Goal: Task Accomplishment & Management: Complete application form

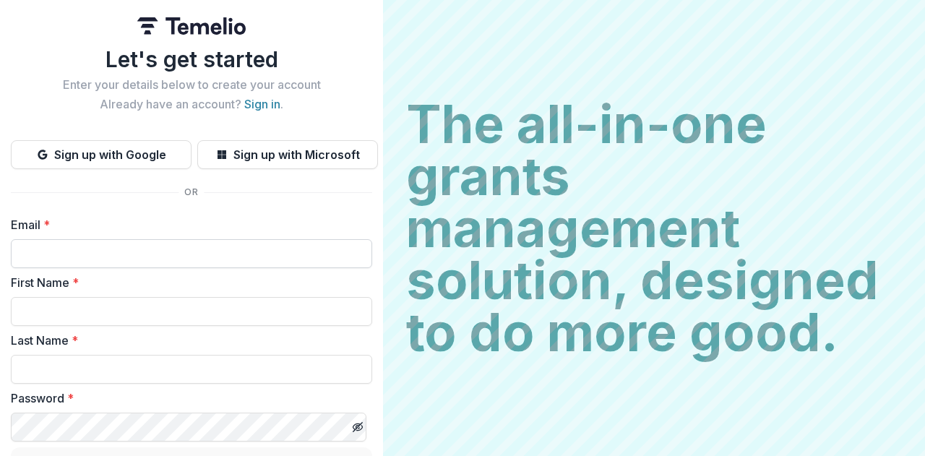
click at [29, 259] on input "Email *" at bounding box center [191, 253] width 361 height 29
type input "**********"
type input "*******"
type input "***"
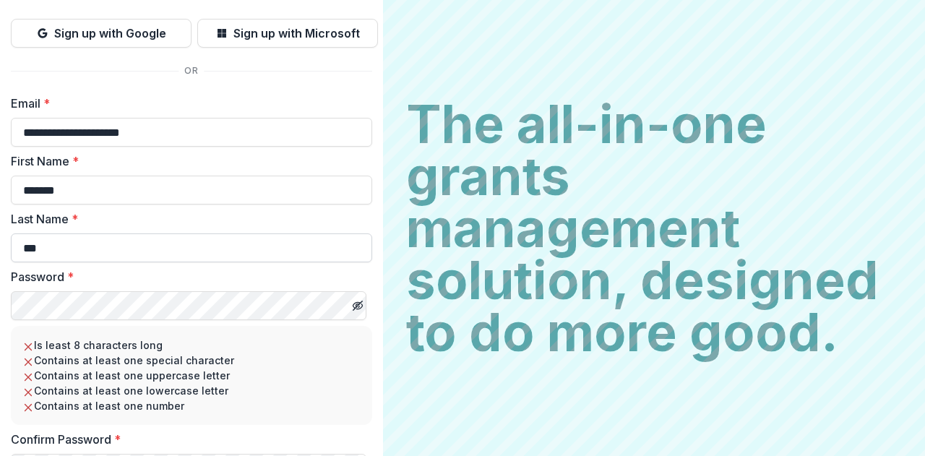
scroll to position [144, 0]
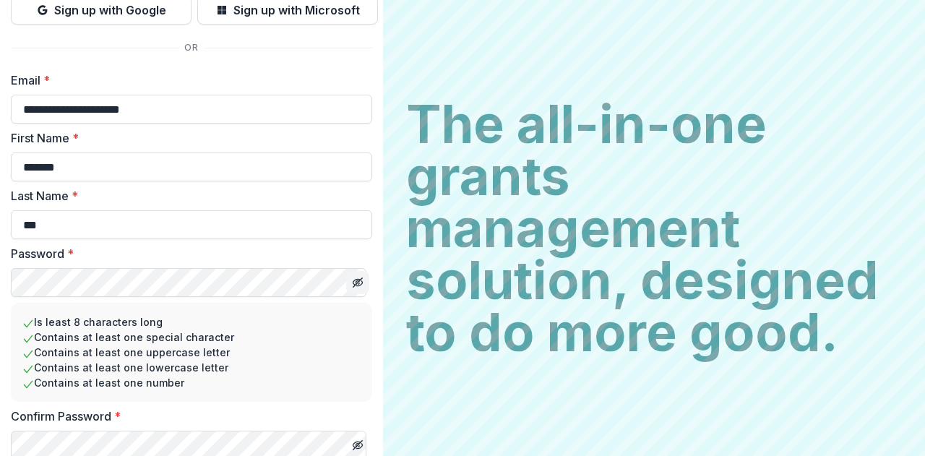
click at [351, 290] on button "Toggle password visibility" at bounding box center [357, 282] width 23 height 23
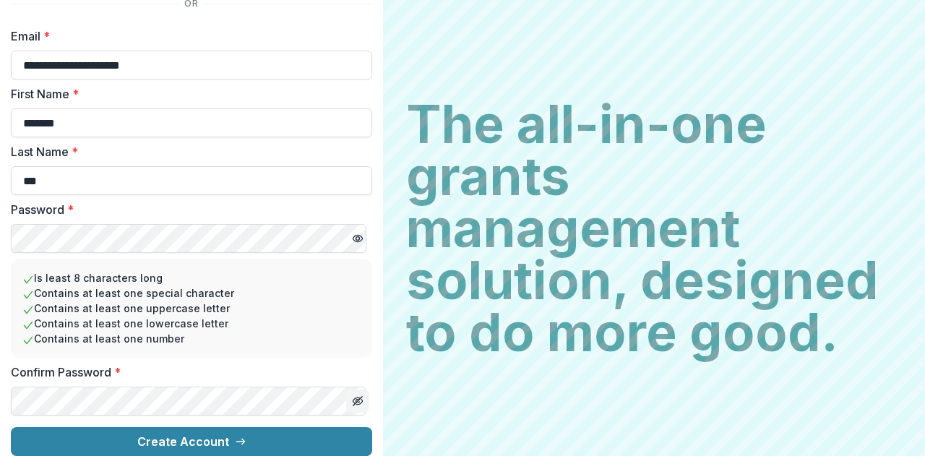
click at [352, 395] on icon "Toggle password visibility" at bounding box center [358, 401] width 12 height 12
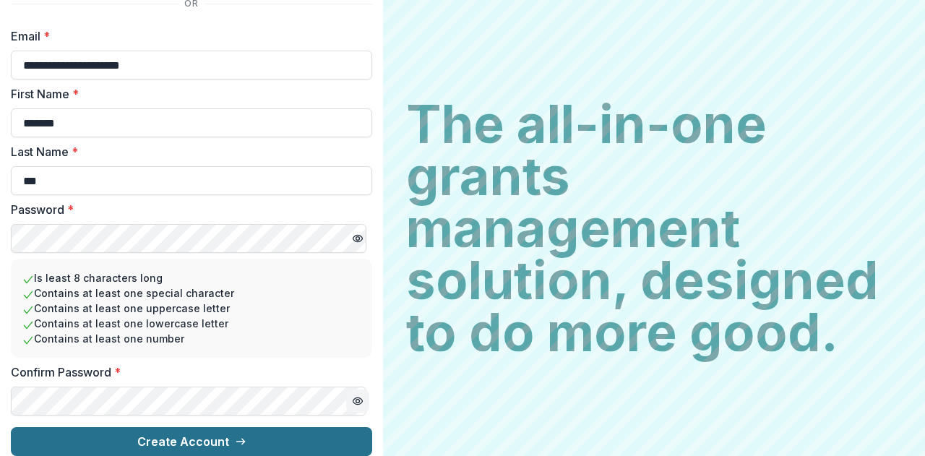
click at [182, 429] on button "Create Account" at bounding box center [191, 441] width 361 height 29
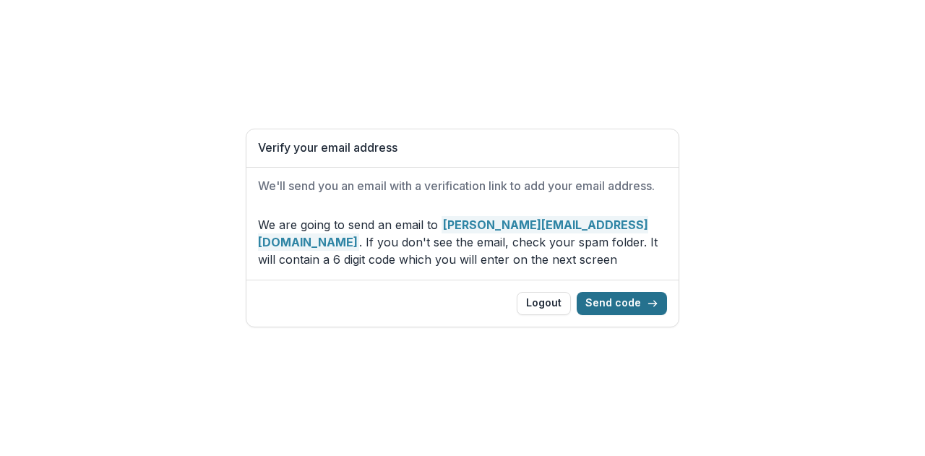
click at [620, 296] on button "Send code" at bounding box center [621, 303] width 90 height 23
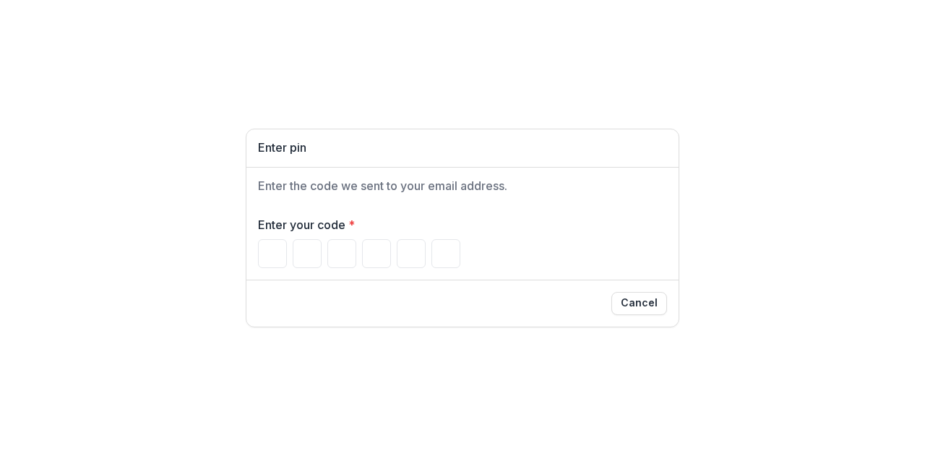
type input "*"
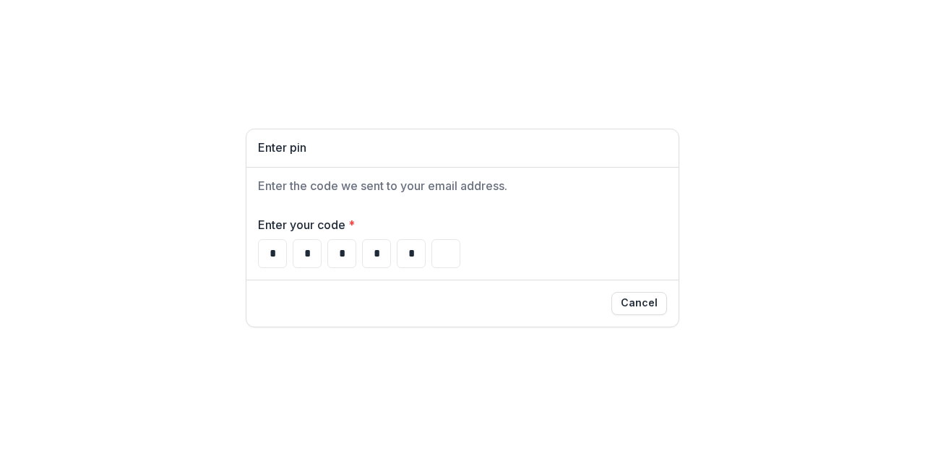
type input "*"
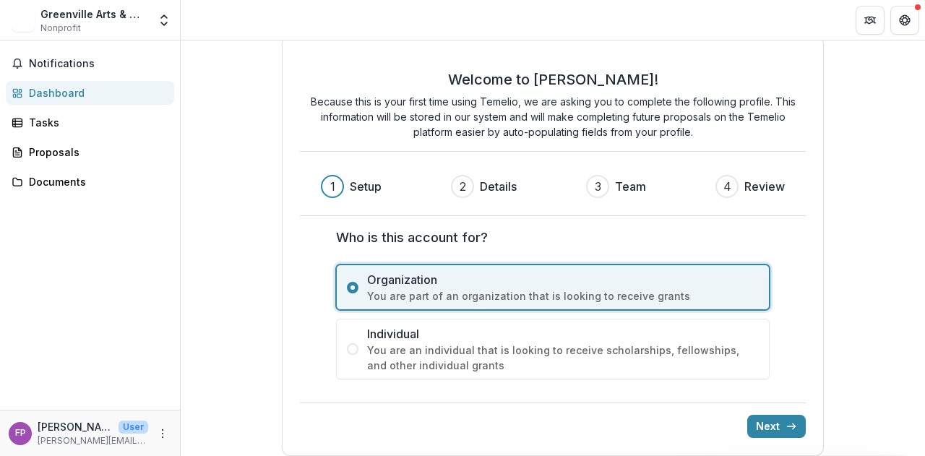
scroll to position [25, 0]
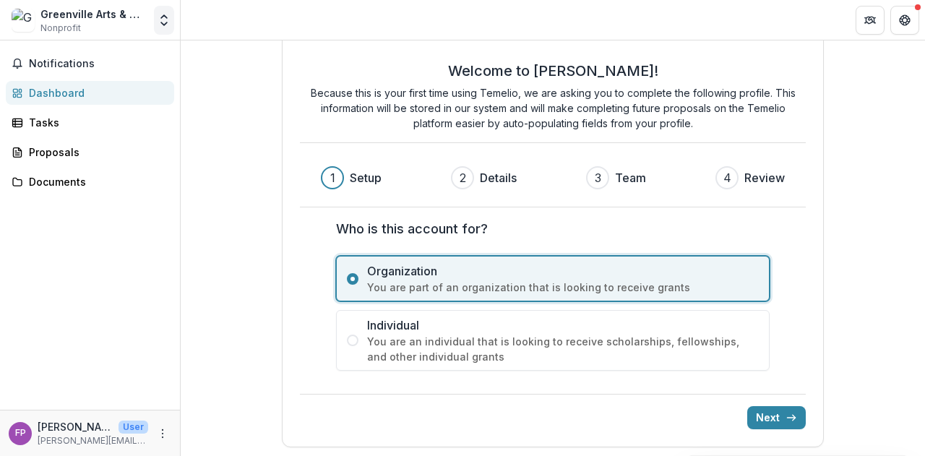
click at [157, 20] on icon "Open entity switcher" at bounding box center [164, 20] width 14 height 14
click at [764, 414] on button "Next" at bounding box center [776, 417] width 59 height 23
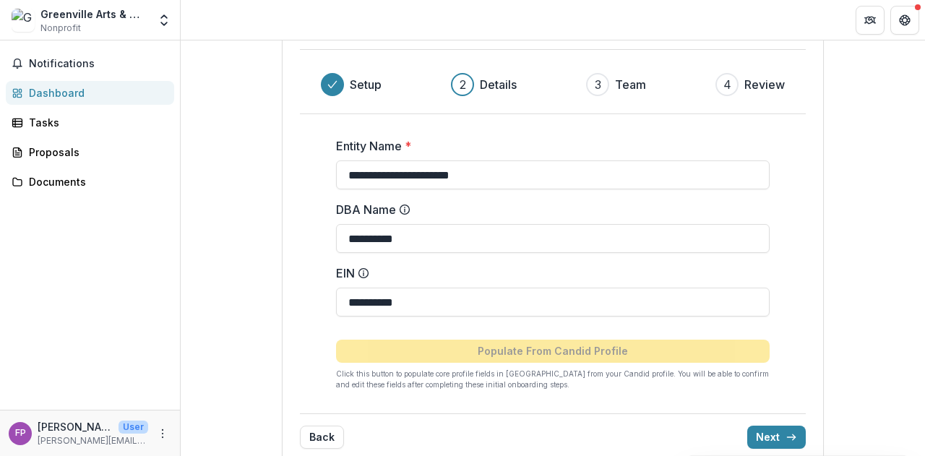
scroll to position [139, 0]
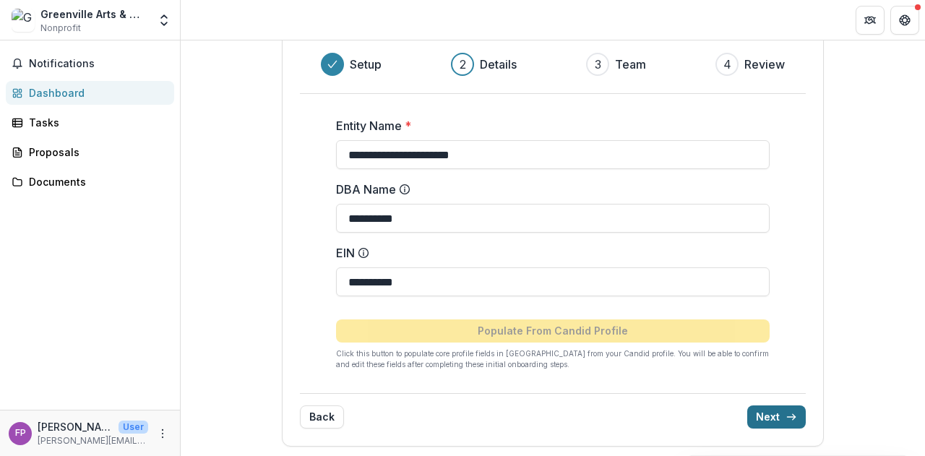
click at [785, 411] on icon "submit" at bounding box center [791, 417] width 12 height 12
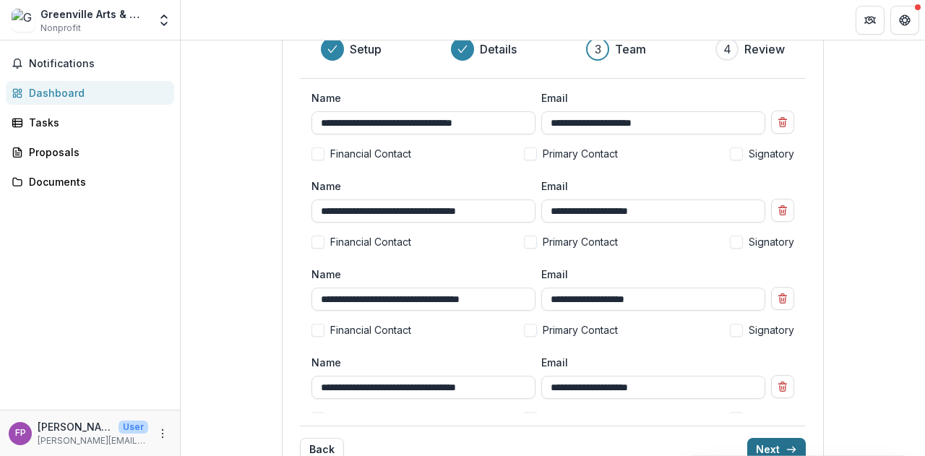
scroll to position [124, 0]
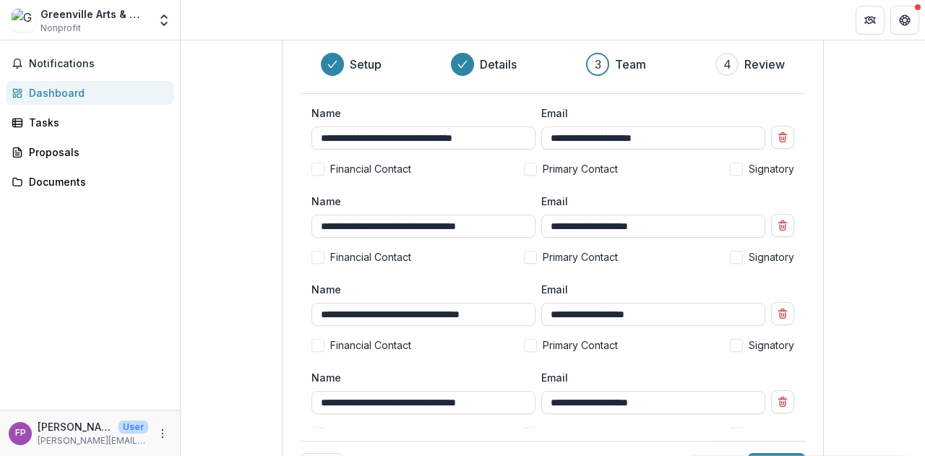
drag, startPoint x: 508, startPoint y: 222, endPoint x: 268, endPoint y: 218, distance: 239.9
click at [268, 218] on div "**********" at bounding box center [553, 211] width 744 height 589
type input "**********"
click at [572, 220] on input "**********" at bounding box center [653, 226] width 224 height 23
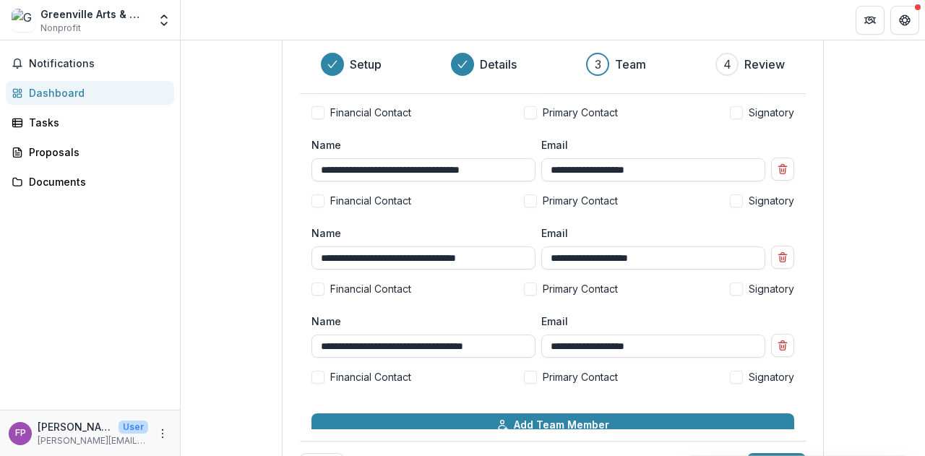
scroll to position [163, 0]
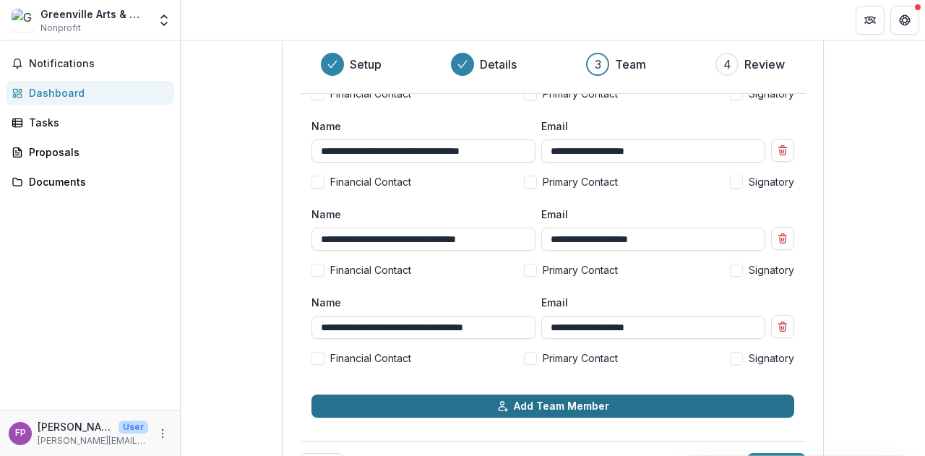
type input "**********"
click at [561, 405] on button "Add Team Member" at bounding box center [552, 405] width 483 height 23
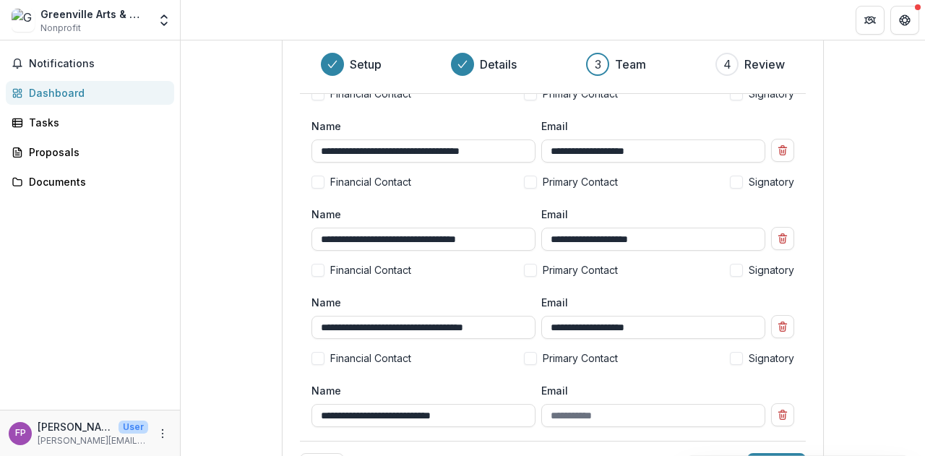
type input "**********"
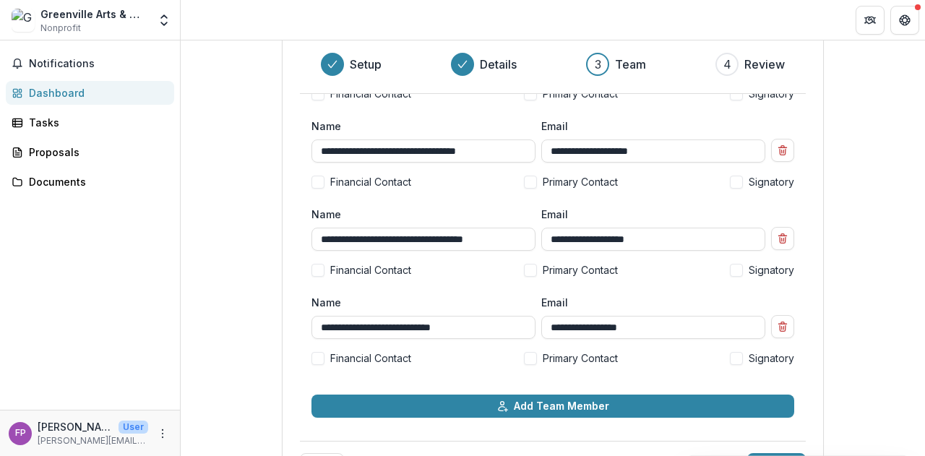
scroll to position [171, 0]
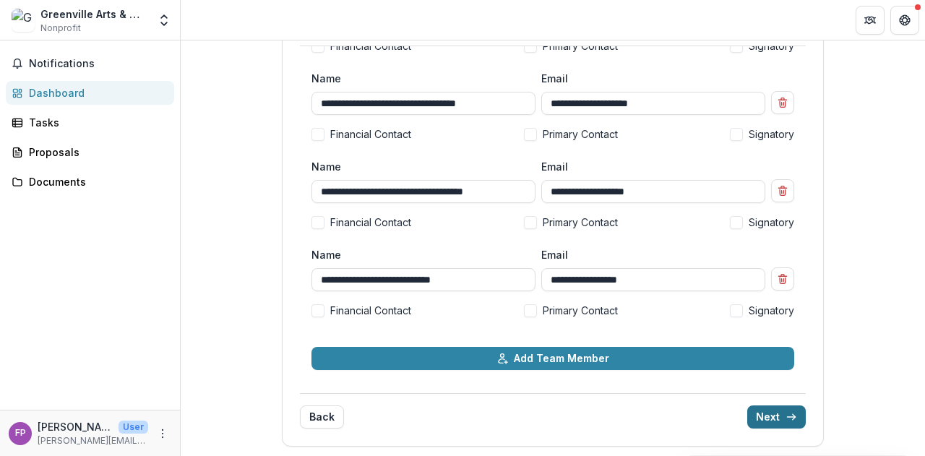
type input "**********"
click at [782, 408] on button "Next" at bounding box center [776, 416] width 59 height 23
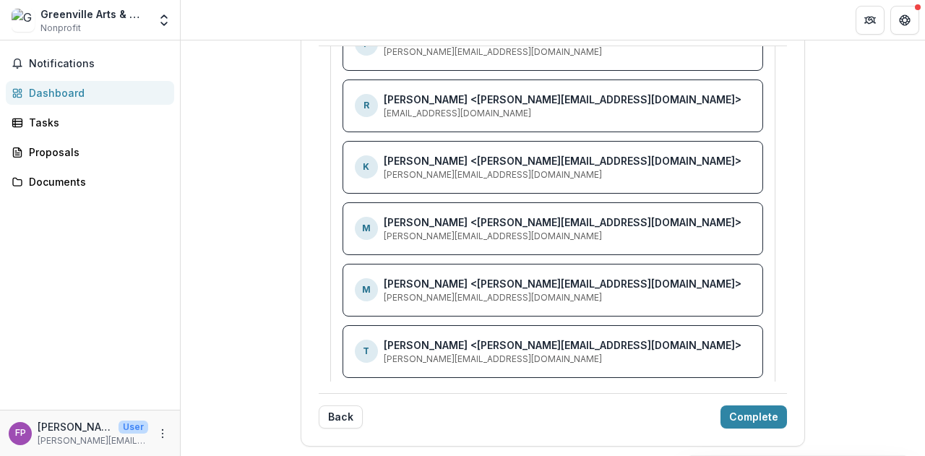
scroll to position [160, 0]
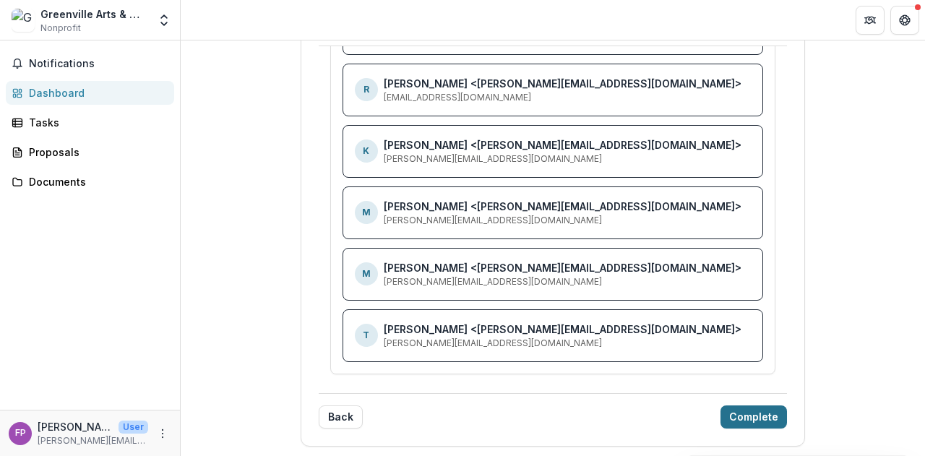
click at [756, 417] on button "Complete" at bounding box center [753, 416] width 66 height 23
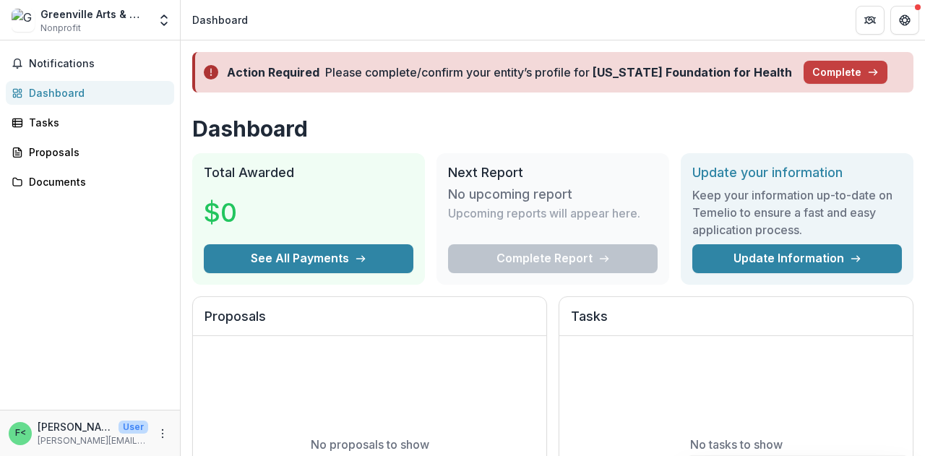
scroll to position [0, 0]
click at [309, 263] on button "See All Payments" at bounding box center [308, 258] width 209 height 29
click at [77, 123] on div "Tasks" at bounding box center [96, 122] width 134 height 15
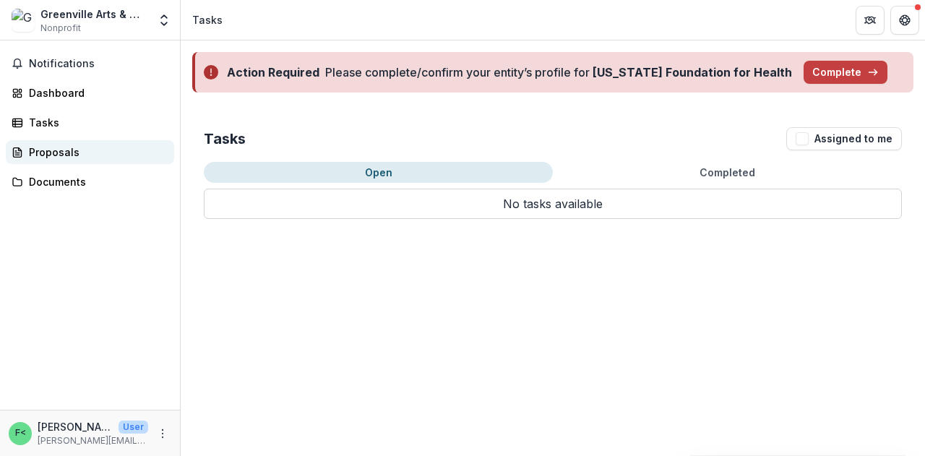
click at [79, 146] on div "Proposals" at bounding box center [96, 151] width 134 height 15
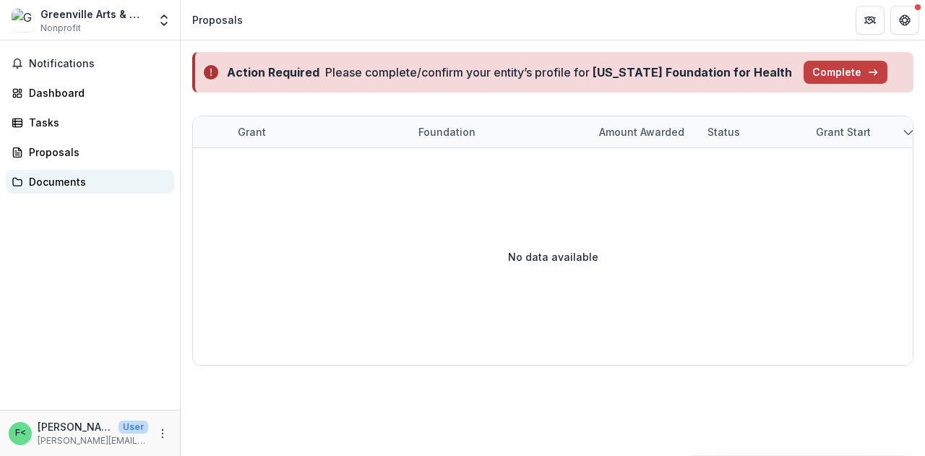
click at [89, 183] on div "Documents" at bounding box center [96, 181] width 134 height 15
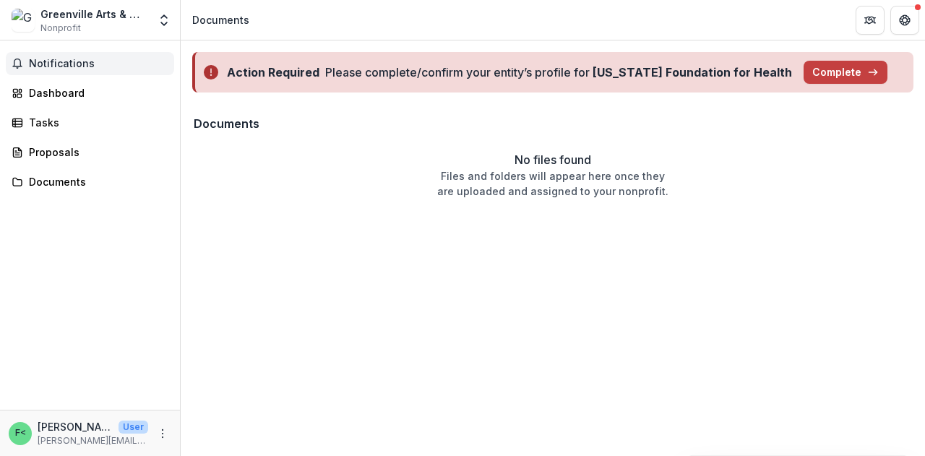
click at [95, 66] on span "Notifications" at bounding box center [98, 64] width 139 height 12
click at [203, 239] on div "Action Required Please complete/confirm your entity’s profile for Missouri Foun…" at bounding box center [553, 247] width 744 height 415
click at [154, 25] on button "Open entity switcher" at bounding box center [164, 20] width 20 height 29
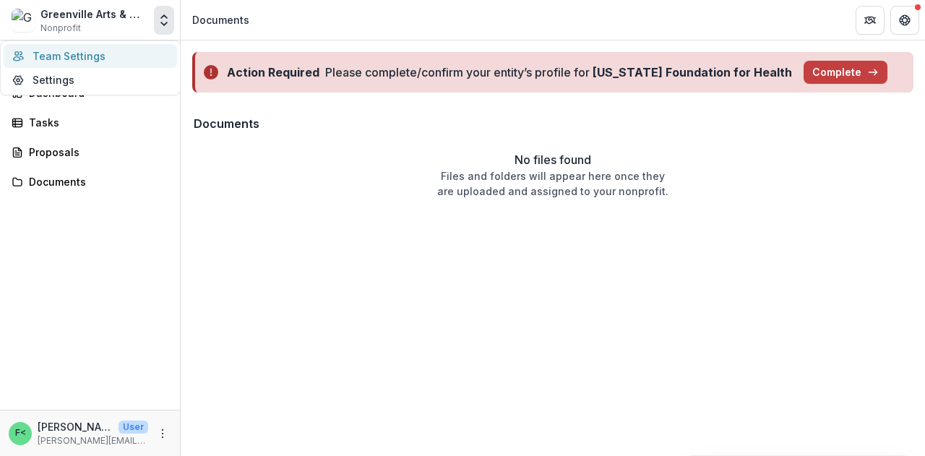
click at [74, 58] on link "Team Settings" at bounding box center [90, 56] width 173 height 24
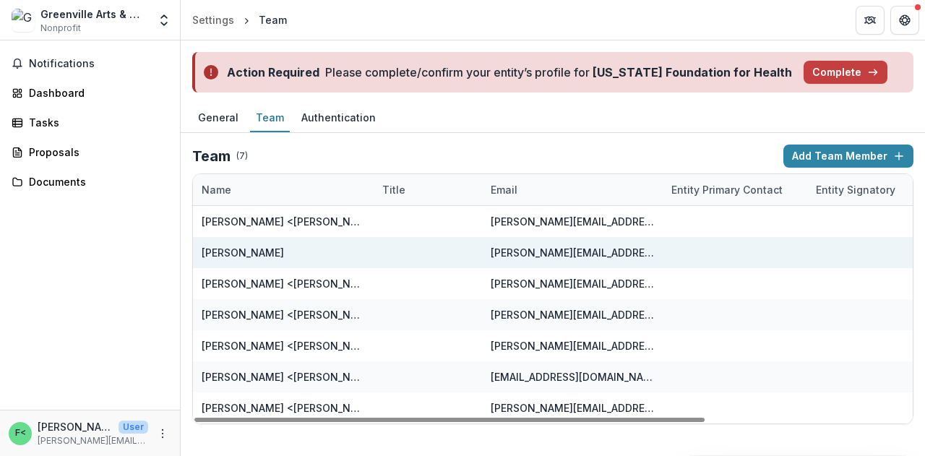
drag, startPoint x: 259, startPoint y: 250, endPoint x: 555, endPoint y: 260, distance: 296.3
click at [555, 260] on div "hilary@openfields.com" at bounding box center [571, 252] width 163 height 31
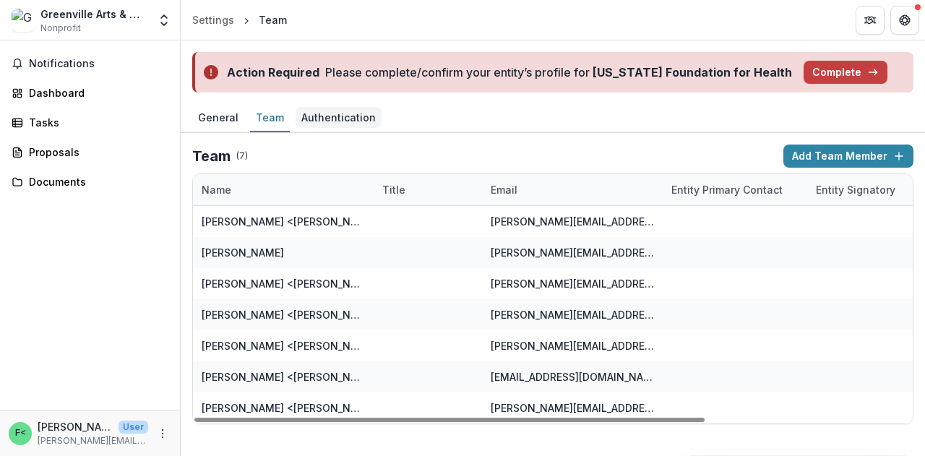
click at [329, 119] on div "Authentication" at bounding box center [338, 117] width 86 height 21
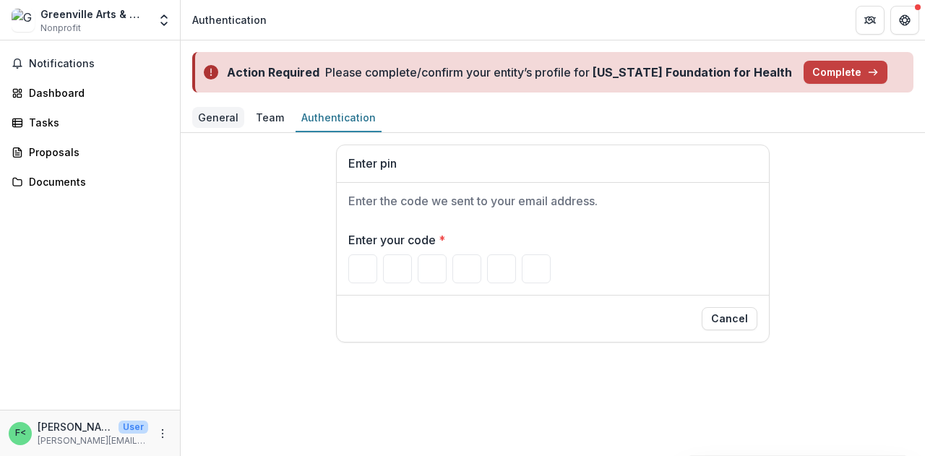
click at [218, 124] on div "General" at bounding box center [218, 117] width 52 height 21
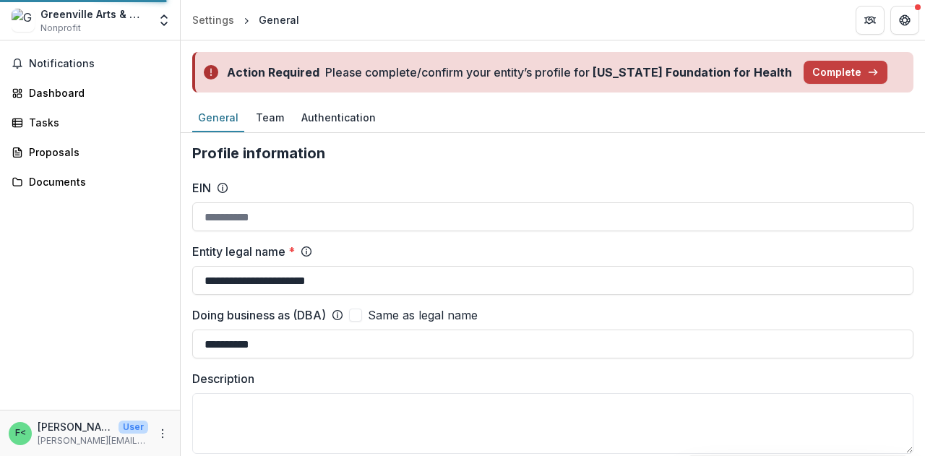
type input "**********"
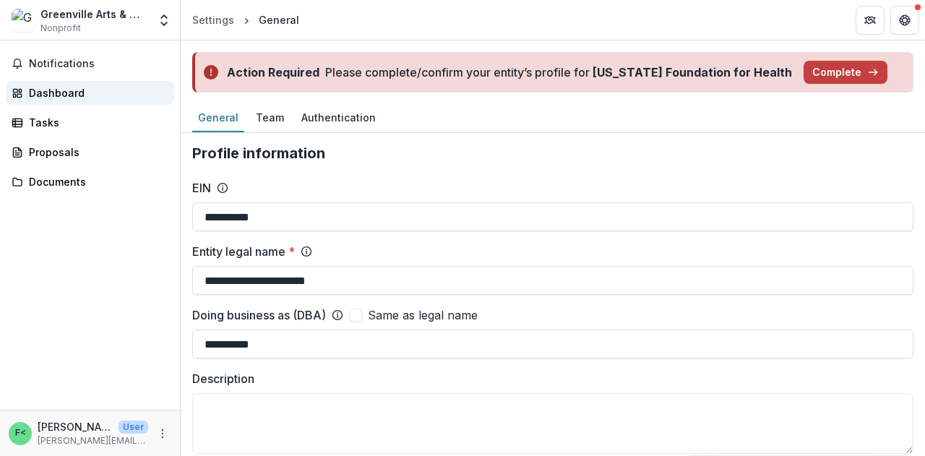
click at [38, 90] on div "Dashboard" at bounding box center [96, 92] width 134 height 15
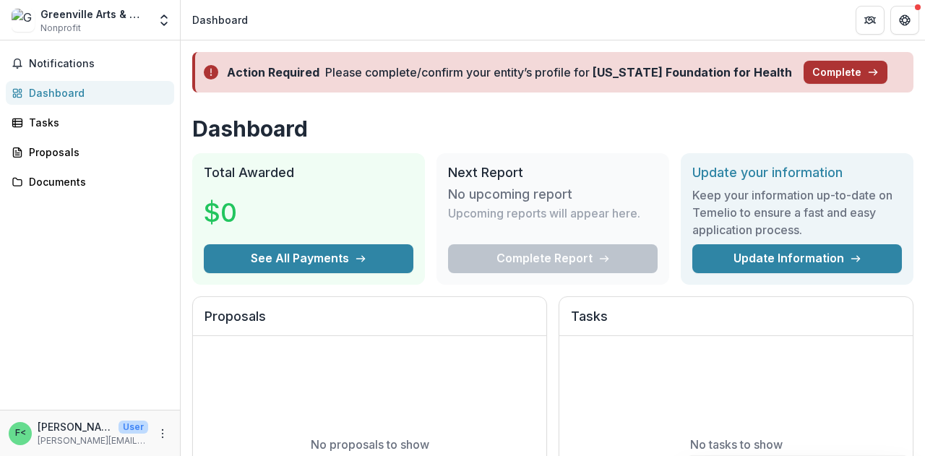
click at [815, 76] on button "Complete" at bounding box center [845, 72] width 84 height 23
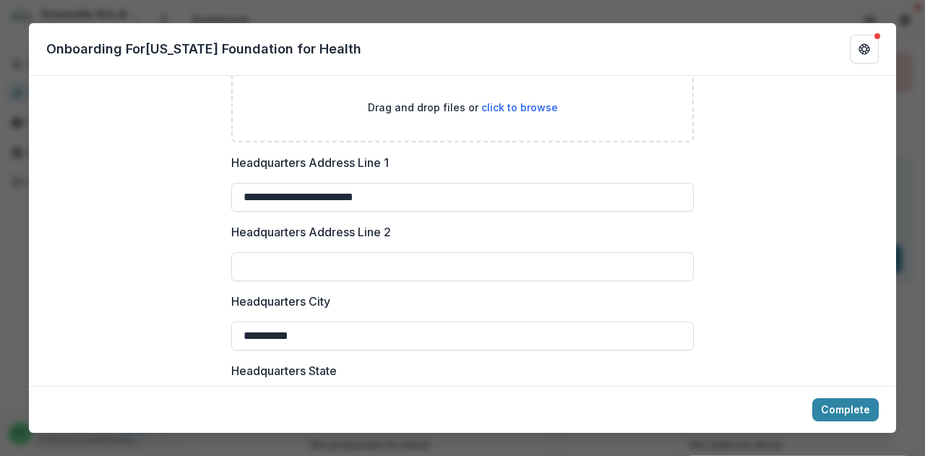
scroll to position [1084, 0]
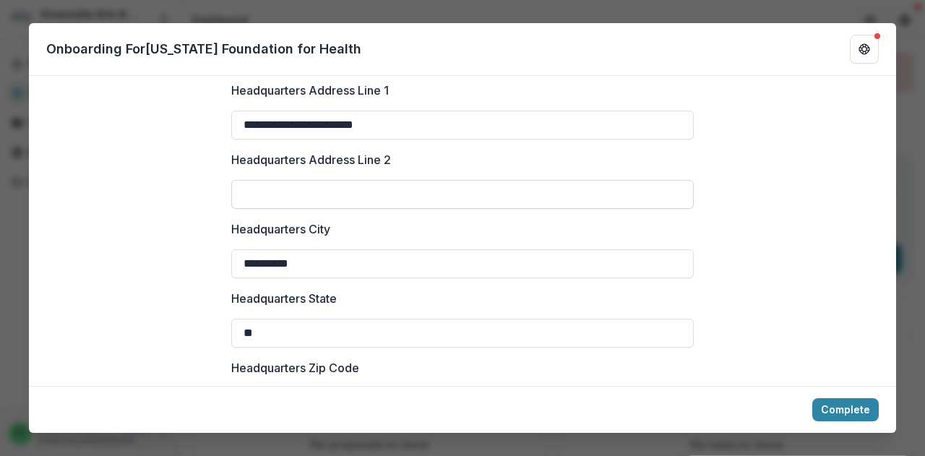
click at [429, 182] on input "Headquarters Address Line 2" at bounding box center [462, 194] width 462 height 29
type input "*********"
click at [411, 111] on input "**********" at bounding box center [462, 125] width 462 height 29
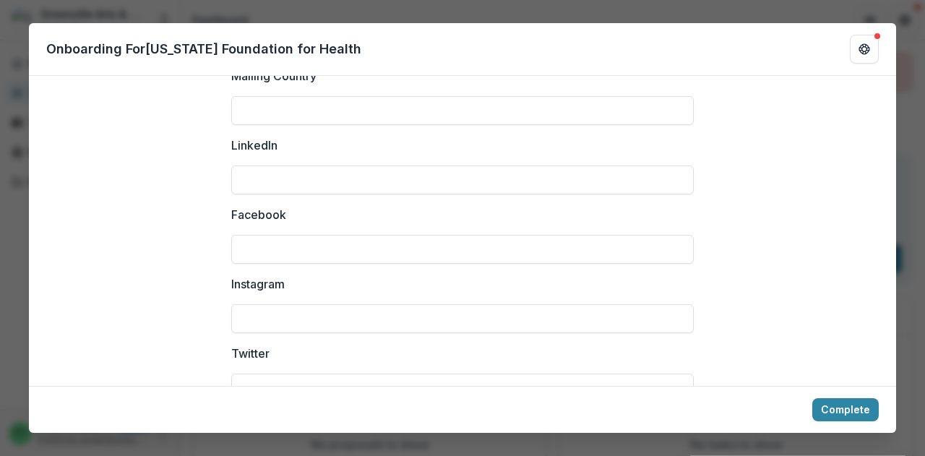
scroll to position [1878, 0]
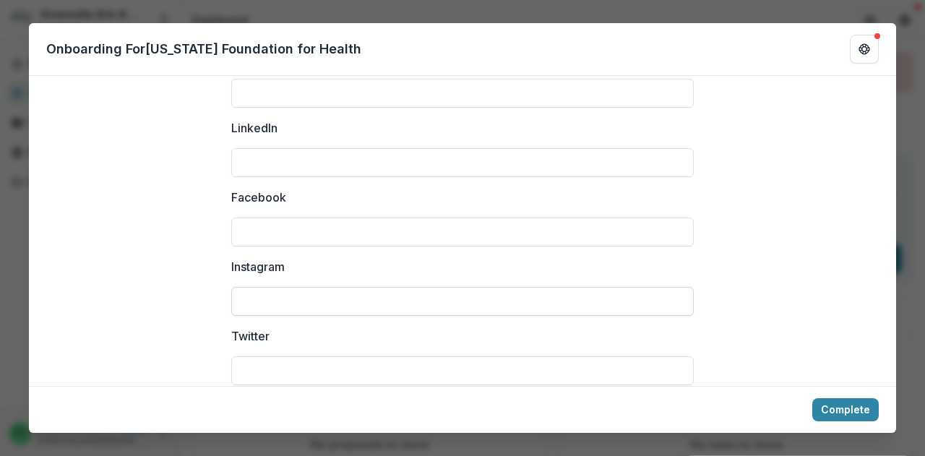
type input "**********"
click at [306, 287] on input "Instagram" at bounding box center [462, 301] width 462 height 29
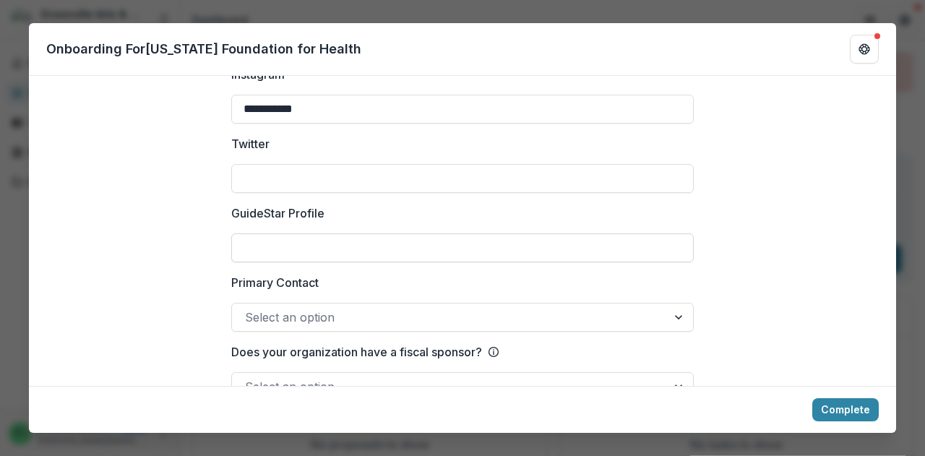
scroll to position [2092, 0]
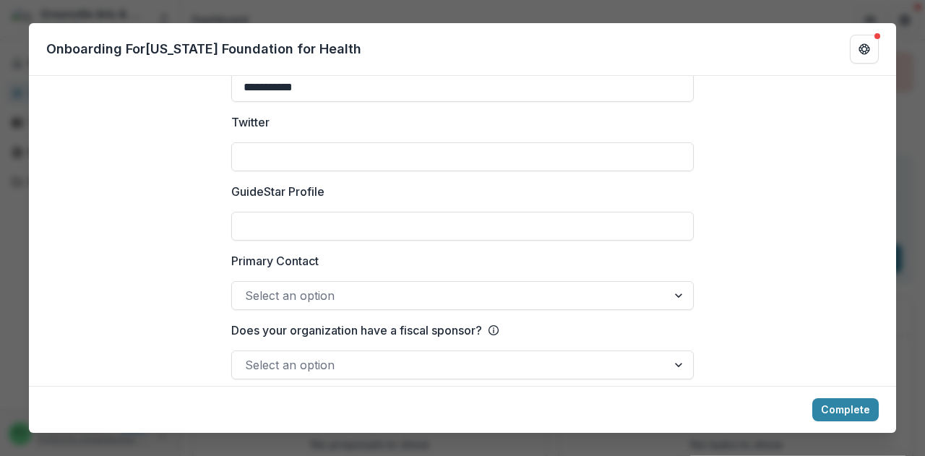
type input "**********"
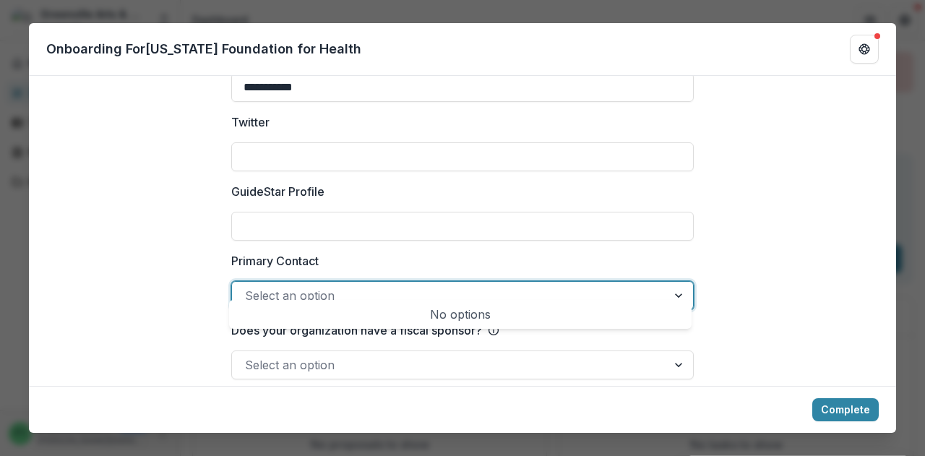
click at [306, 285] on div at bounding box center [449, 295] width 409 height 20
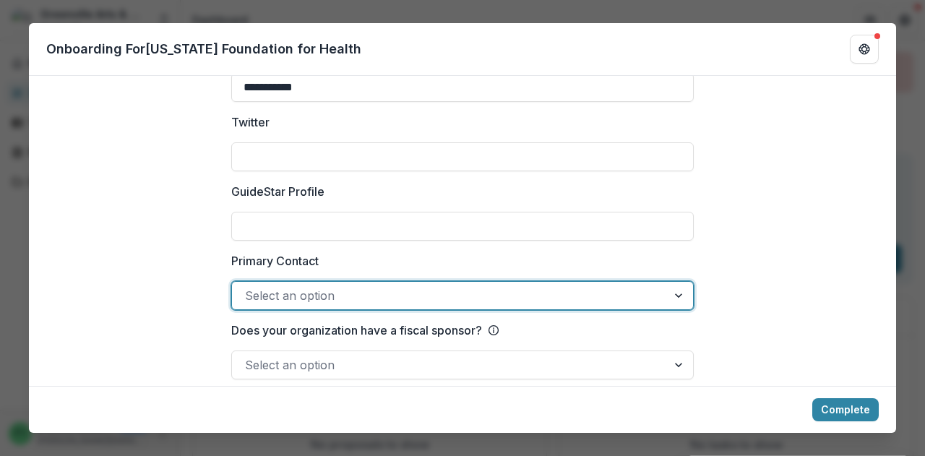
click at [306, 285] on div at bounding box center [449, 295] width 409 height 20
click at [322, 355] on div at bounding box center [449, 365] width 409 height 20
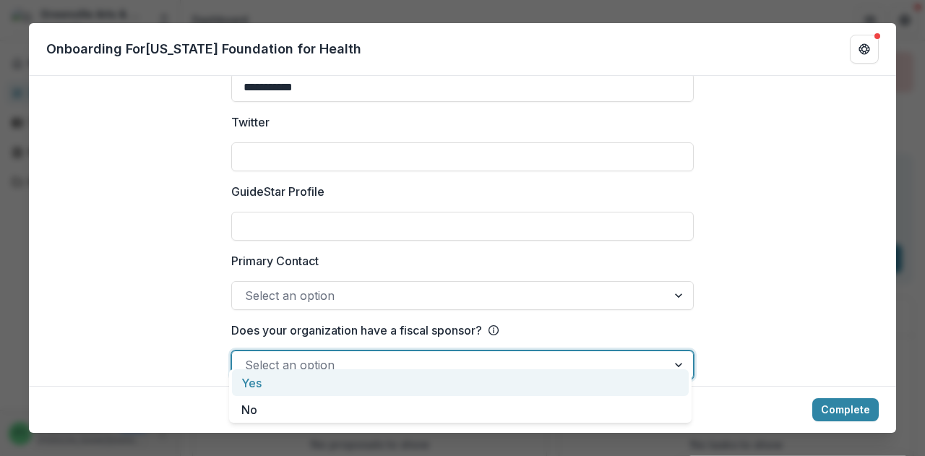
click at [322, 355] on div at bounding box center [449, 365] width 409 height 20
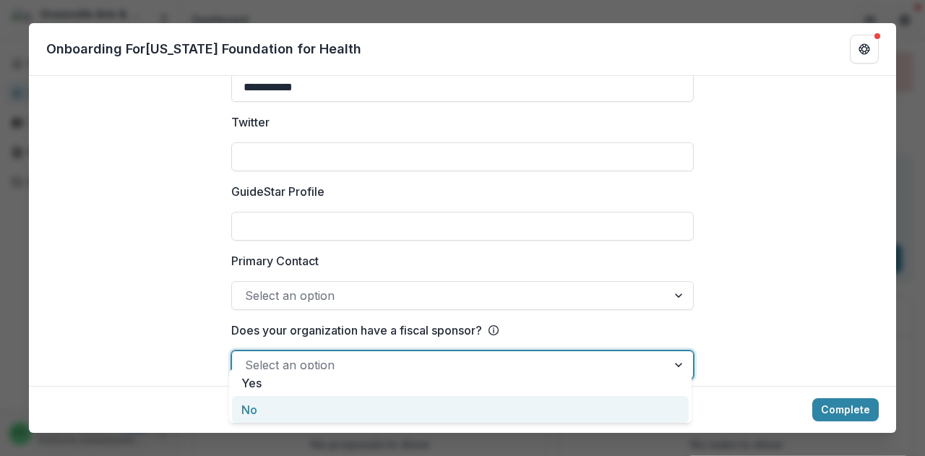
click at [327, 413] on div "No" at bounding box center [460, 409] width 457 height 27
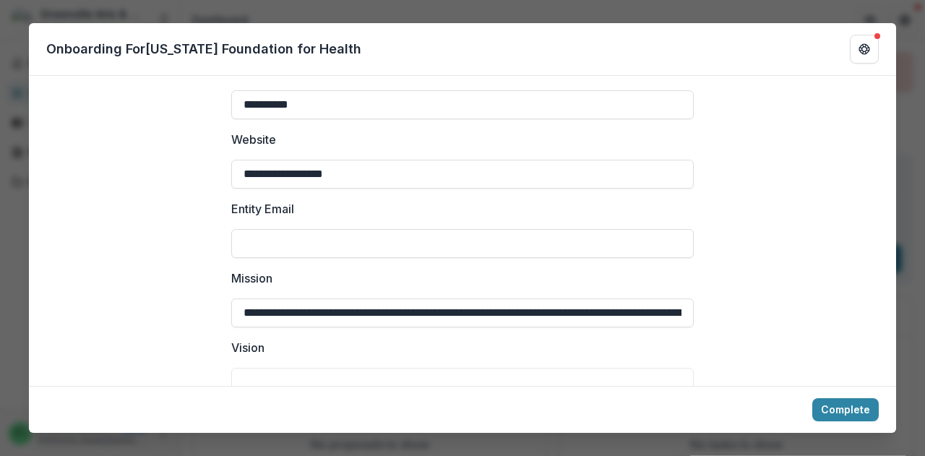
scroll to position [289, 0]
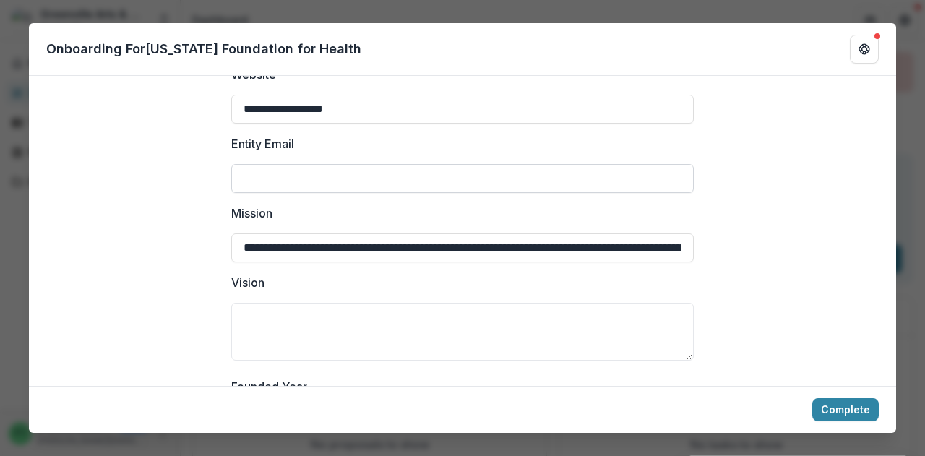
click at [301, 170] on input "Entity Email" at bounding box center [462, 178] width 462 height 29
type input "**********"
click at [286, 307] on textarea "Vision" at bounding box center [462, 332] width 462 height 58
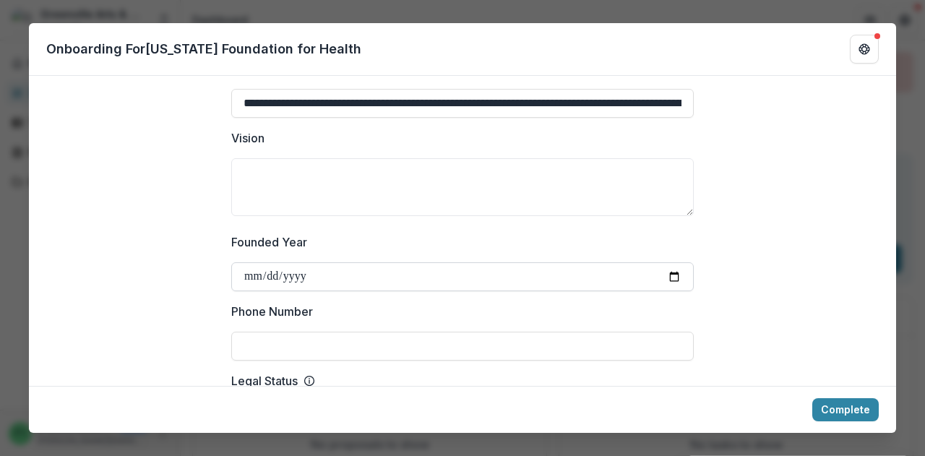
click at [289, 262] on input "Founded Year" at bounding box center [462, 276] width 462 height 29
click at [267, 271] on input "Founded Year" at bounding box center [462, 276] width 462 height 29
click at [259, 262] on input "Founded Year" at bounding box center [462, 276] width 462 height 29
click at [270, 267] on input "**********" at bounding box center [462, 276] width 462 height 29
type input "**********"
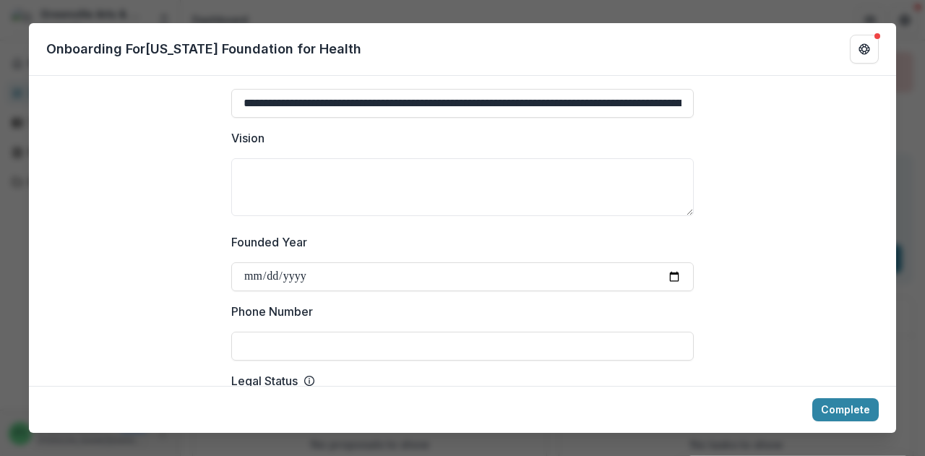
click at [277, 332] on input "Phone Number" at bounding box center [462, 346] width 462 height 29
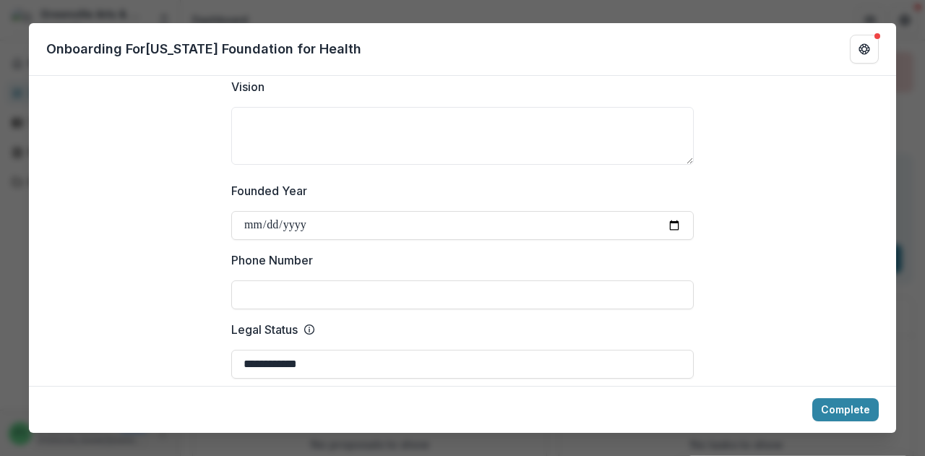
scroll to position [506, 0]
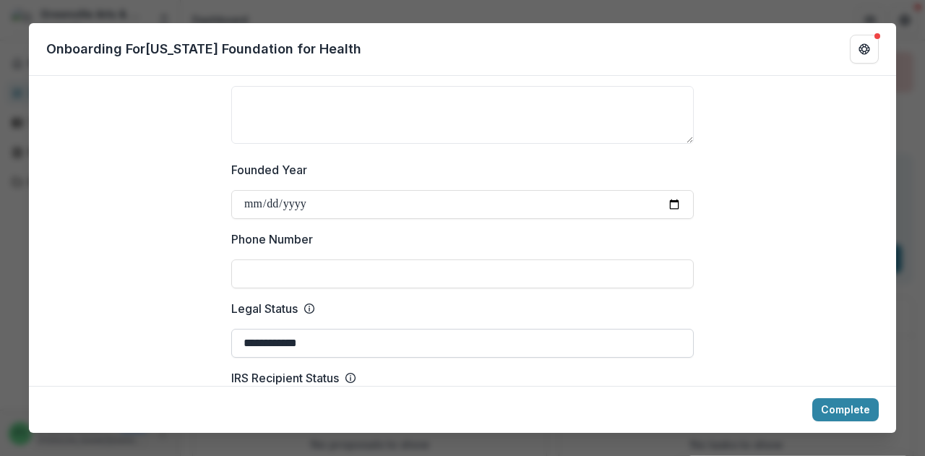
click at [301, 330] on input "**********" at bounding box center [462, 343] width 462 height 29
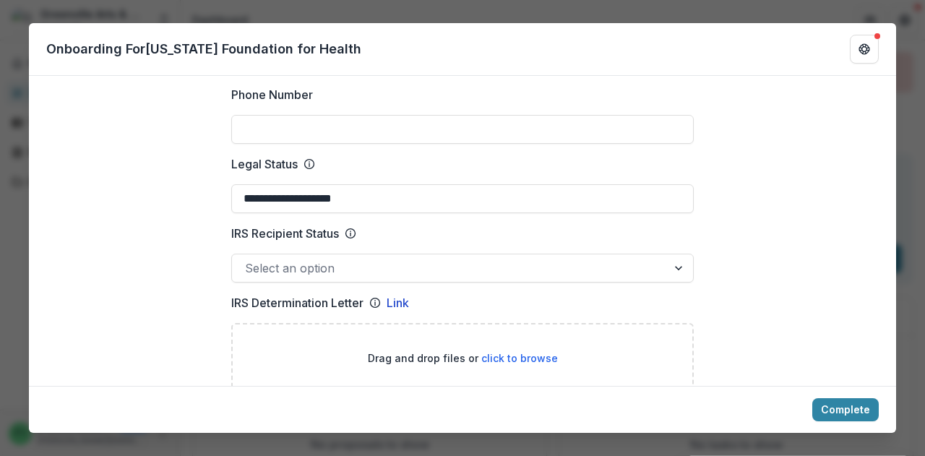
type input "**********"
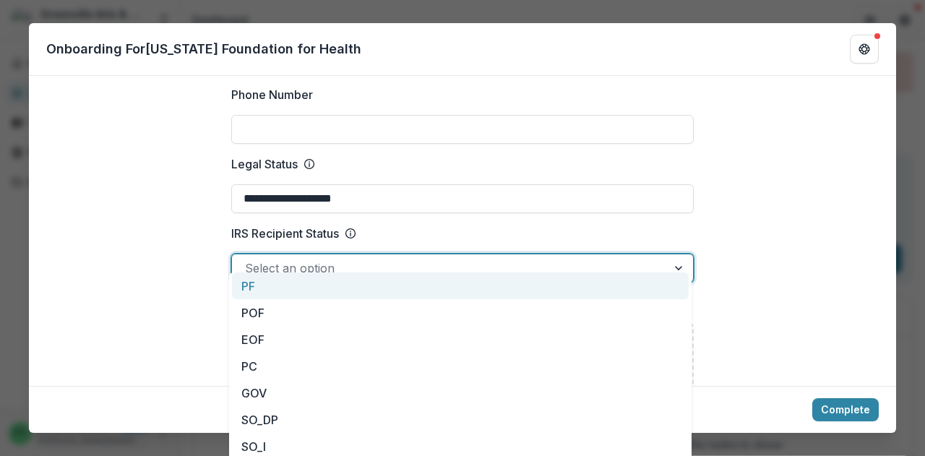
click at [295, 258] on div at bounding box center [449, 268] width 409 height 20
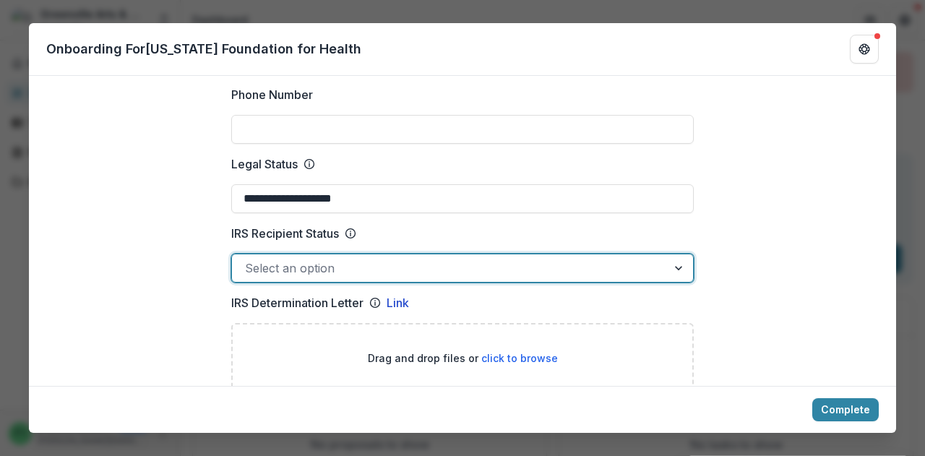
click at [306, 258] on div at bounding box center [449, 268] width 409 height 20
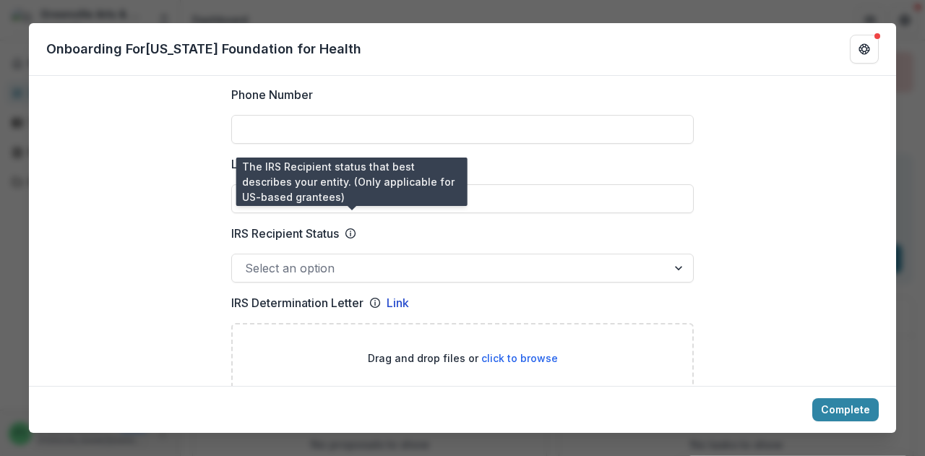
click at [353, 228] on icon at bounding box center [351, 234] width 12 height 12
click at [248, 259] on input "IRS Recipient Status" at bounding box center [247, 267] width 4 height 17
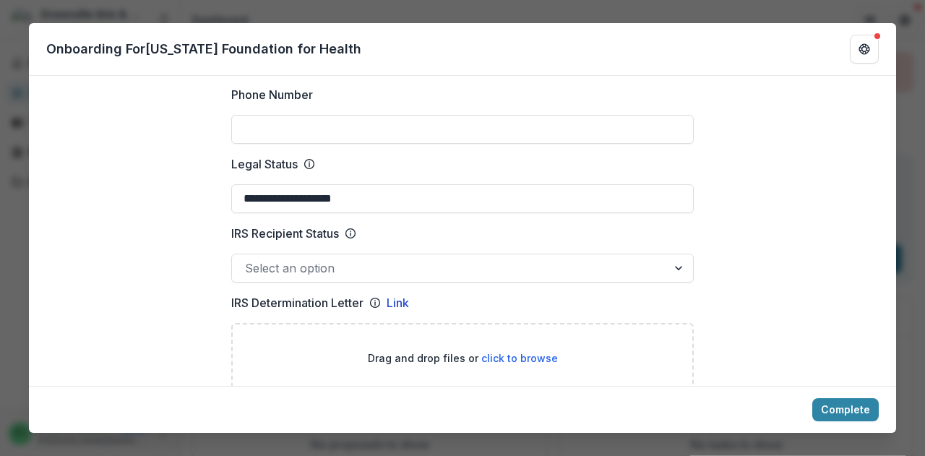
click at [352, 228] on icon at bounding box center [351, 234] width 12 height 12
click at [248, 259] on input "IRS Recipient Status" at bounding box center [247, 267] width 4 height 17
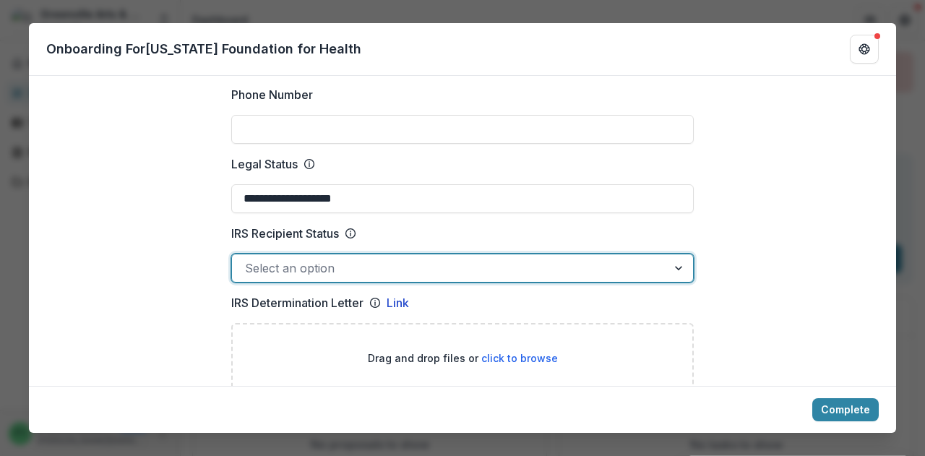
click at [351, 258] on div at bounding box center [449, 268] width 409 height 20
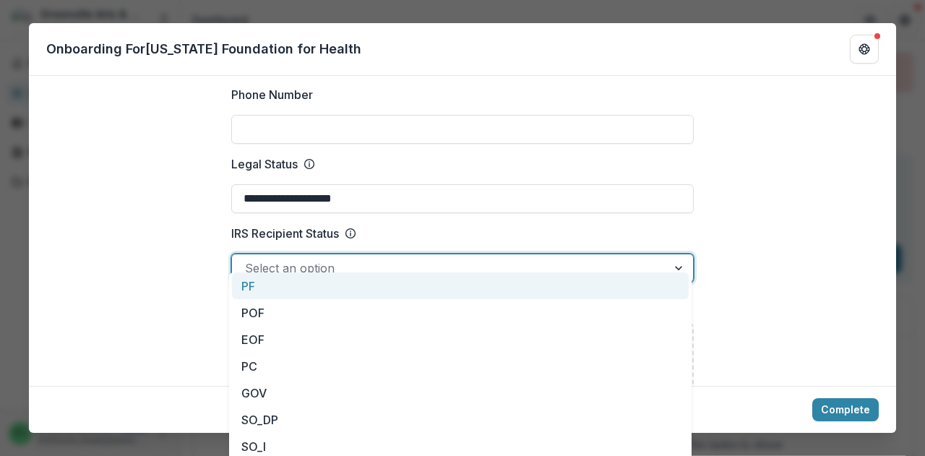
click at [377, 266] on div "Select an option" at bounding box center [462, 268] width 462 height 29
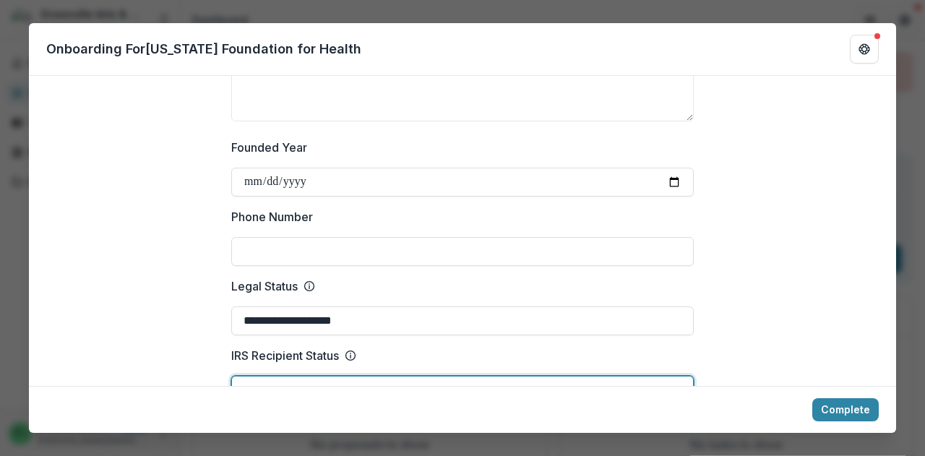
scroll to position [506, 0]
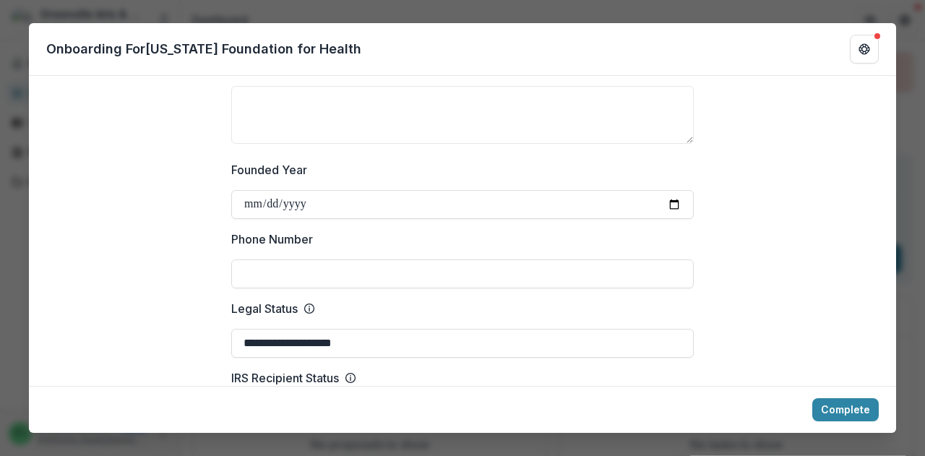
click at [345, 259] on input "Phone Number" at bounding box center [462, 273] width 462 height 29
paste input "**********"
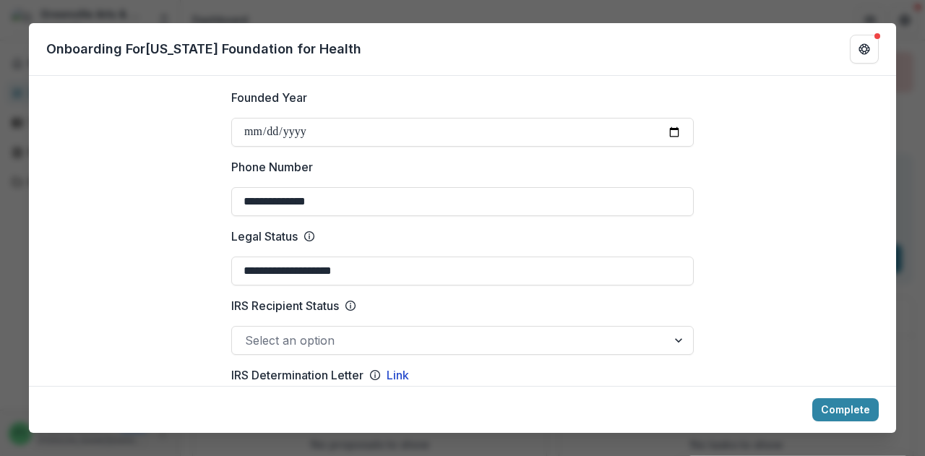
type input "**********"
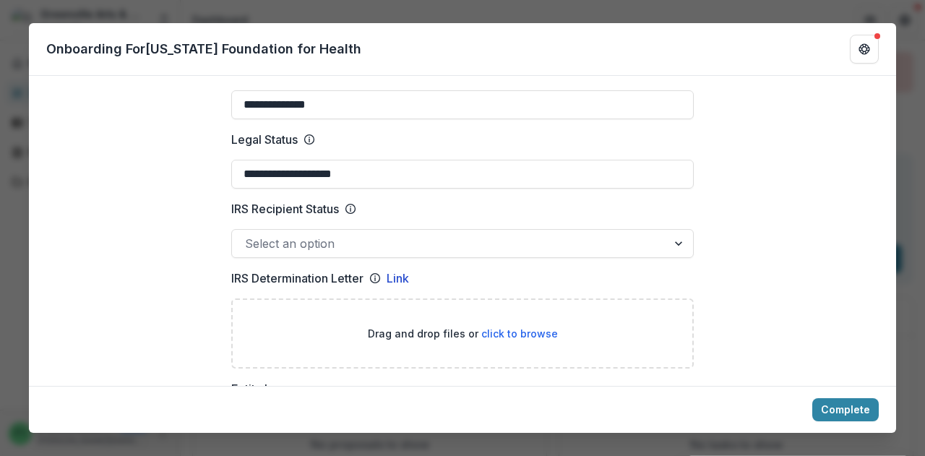
scroll to position [722, 0]
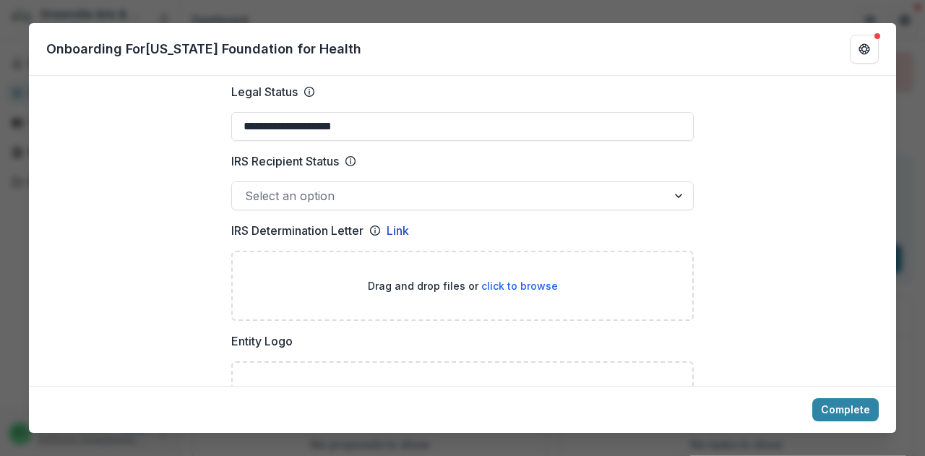
click at [379, 186] on div at bounding box center [449, 196] width 409 height 20
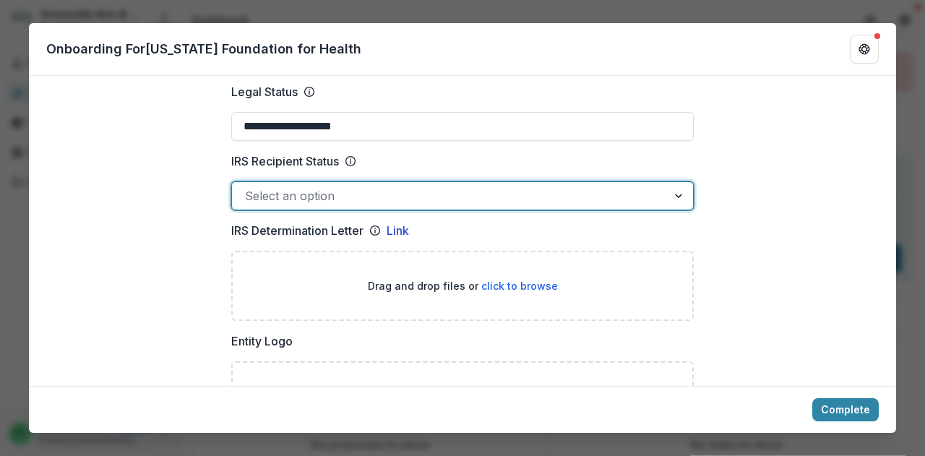
click at [286, 186] on div at bounding box center [449, 196] width 409 height 20
click at [334, 186] on div at bounding box center [449, 196] width 409 height 20
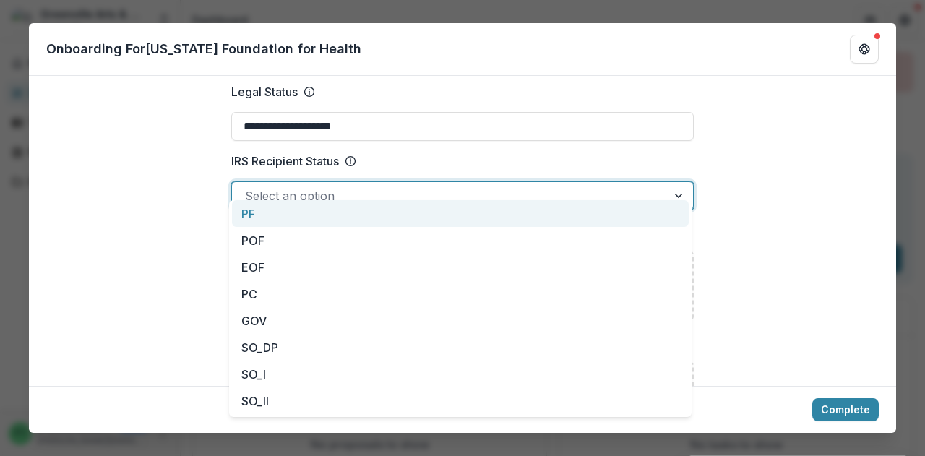
click at [343, 186] on div at bounding box center [449, 196] width 409 height 20
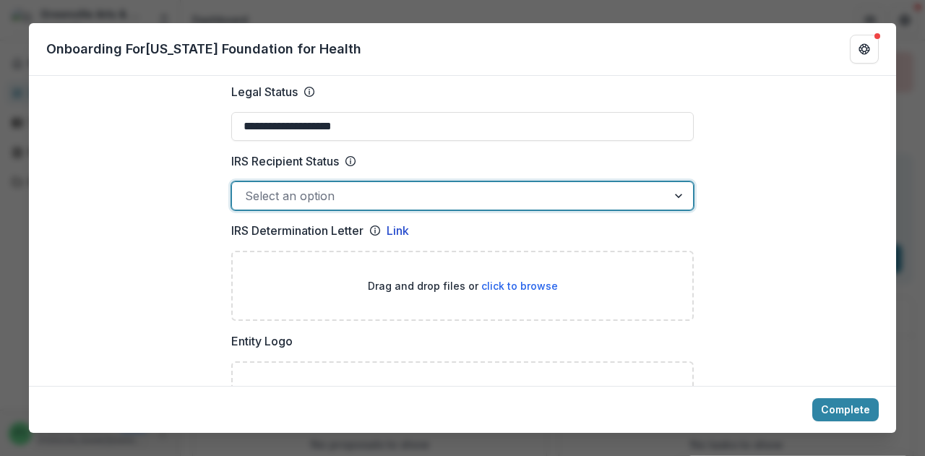
click at [298, 189] on div at bounding box center [449, 196] width 409 height 20
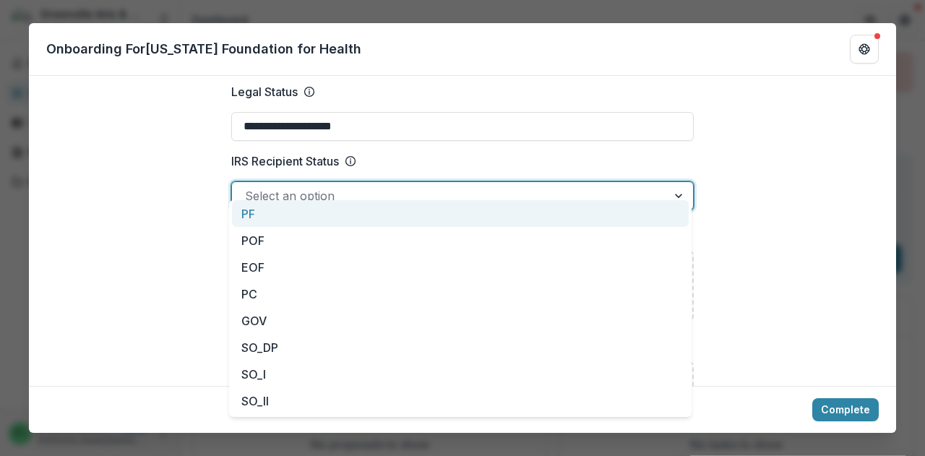
click at [364, 186] on div at bounding box center [449, 196] width 409 height 20
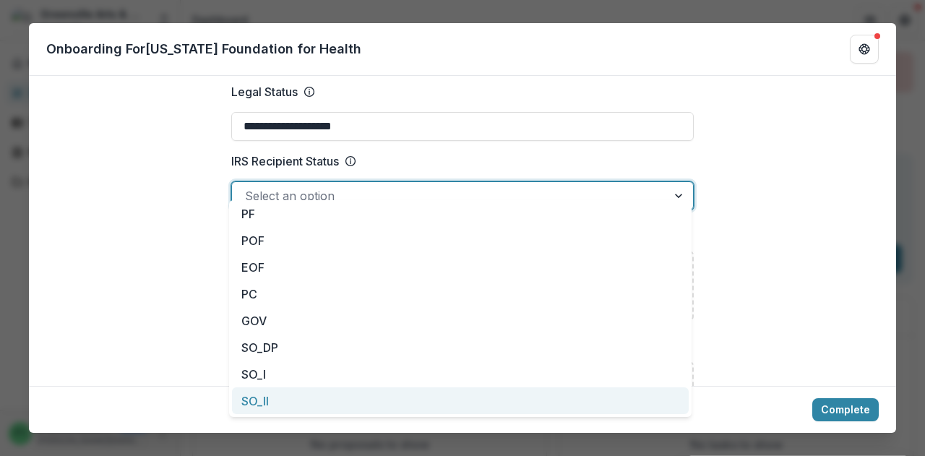
scroll to position [130, 0]
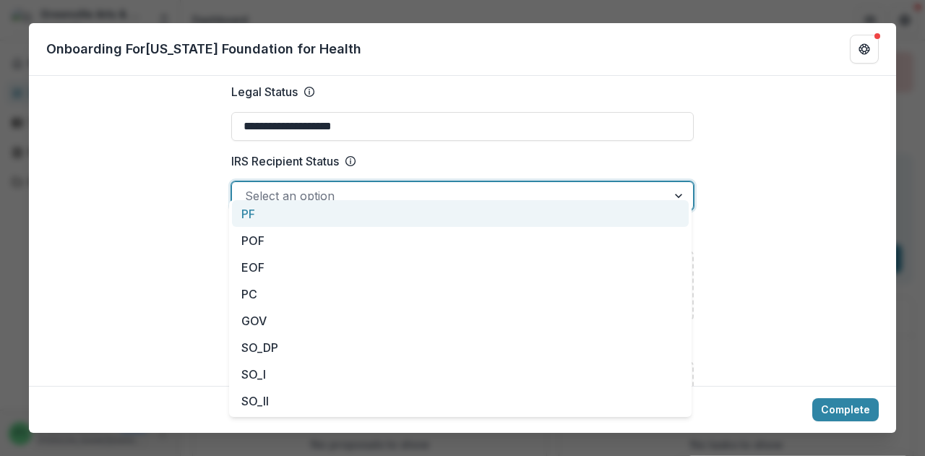
click at [322, 186] on div at bounding box center [449, 196] width 409 height 20
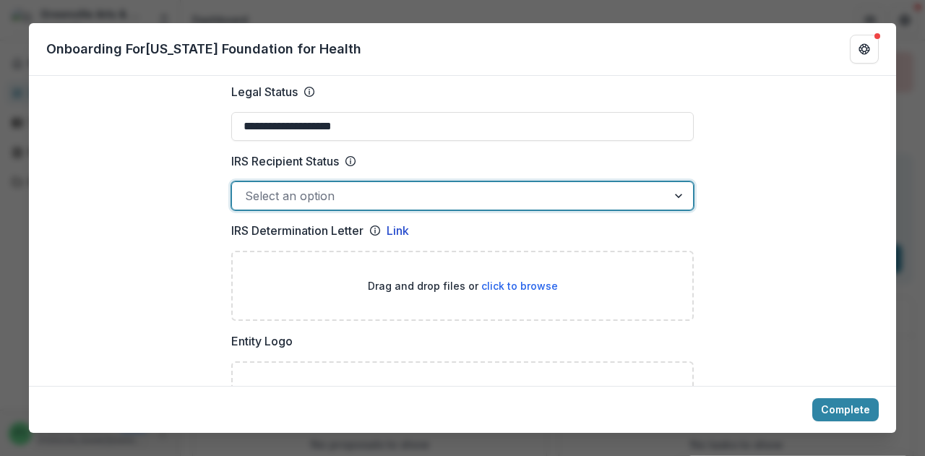
click at [358, 186] on div at bounding box center [449, 196] width 409 height 20
click at [287, 186] on div at bounding box center [449, 196] width 409 height 20
click at [332, 186] on div at bounding box center [449, 196] width 409 height 20
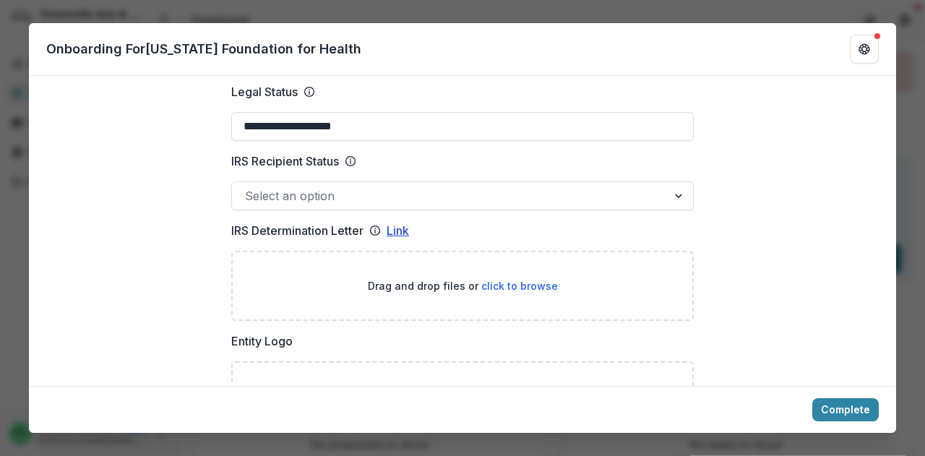
click at [405, 222] on link "Link" at bounding box center [397, 230] width 22 height 17
click at [347, 186] on div at bounding box center [449, 196] width 409 height 20
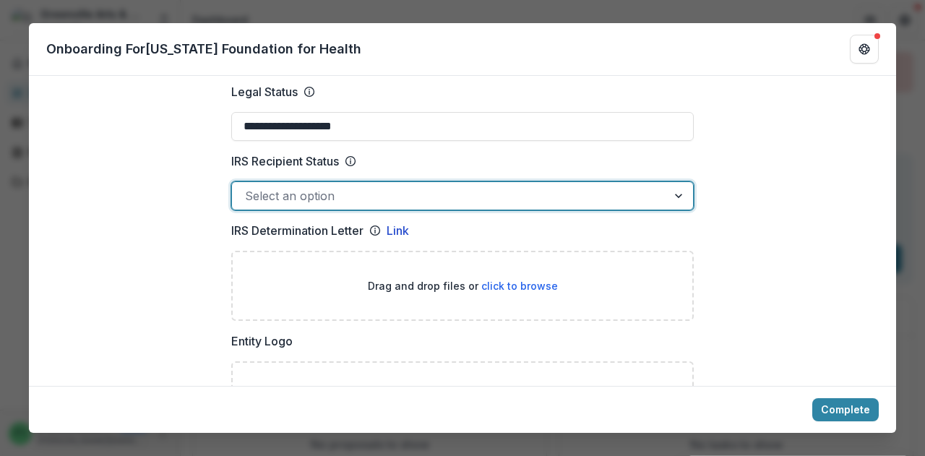
click at [347, 186] on div at bounding box center [449, 196] width 409 height 20
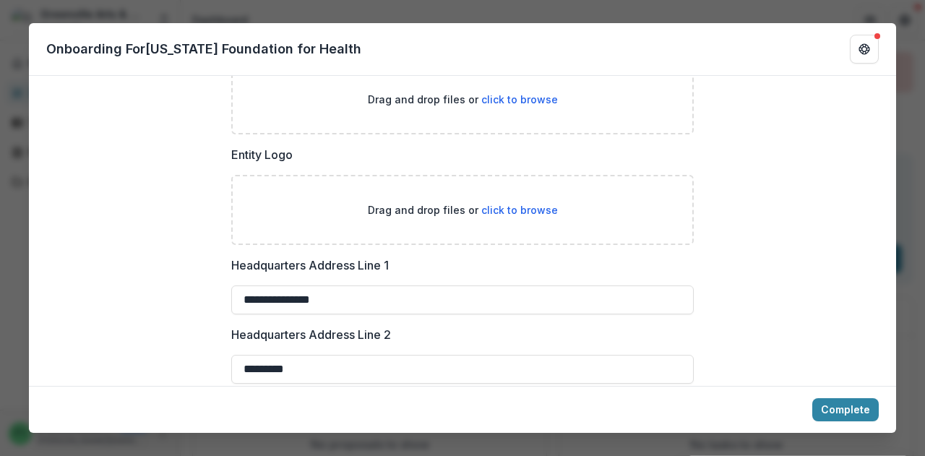
scroll to position [939, 0]
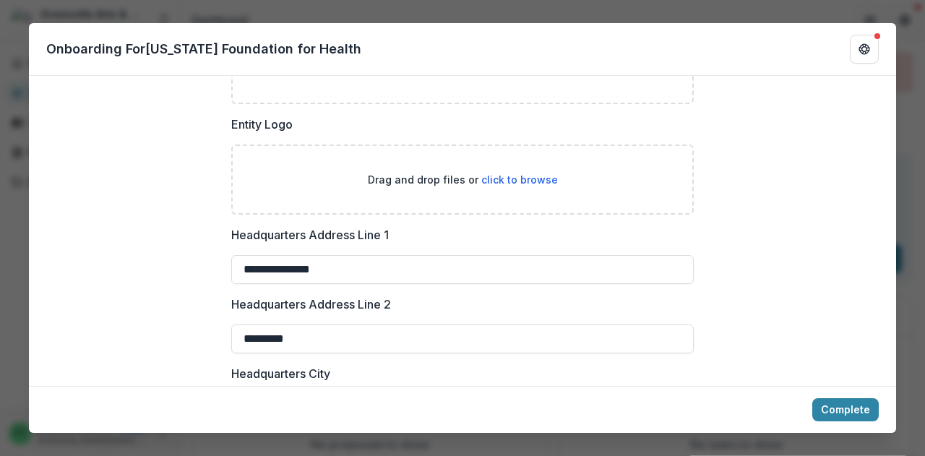
click at [495, 173] on span "click to browse" at bounding box center [519, 179] width 77 height 12
type input "**********"
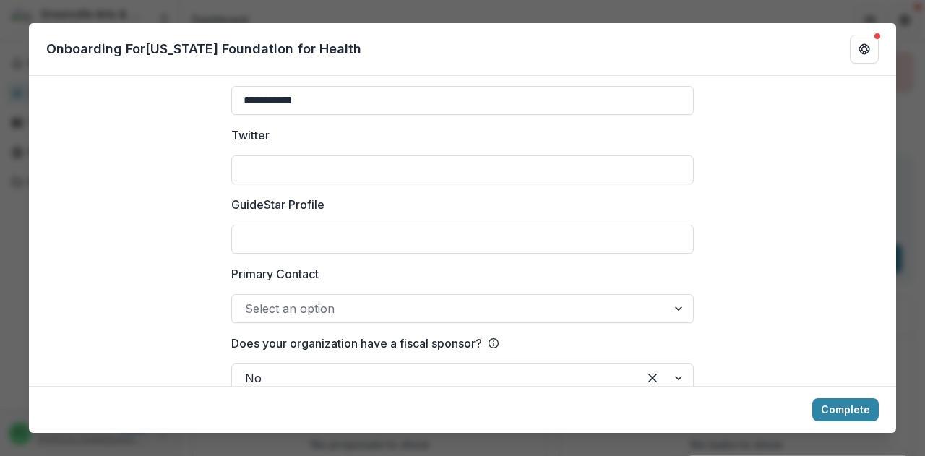
scroll to position [2210, 0]
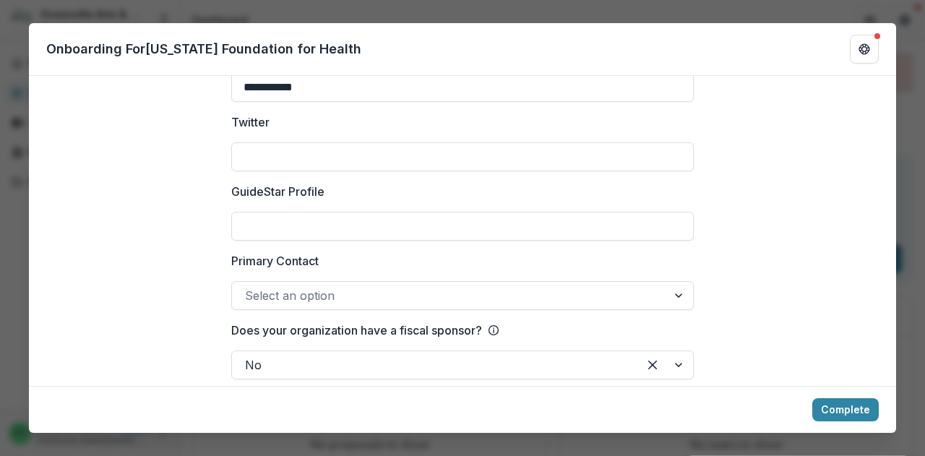
click at [349, 285] on div at bounding box center [449, 295] width 409 height 20
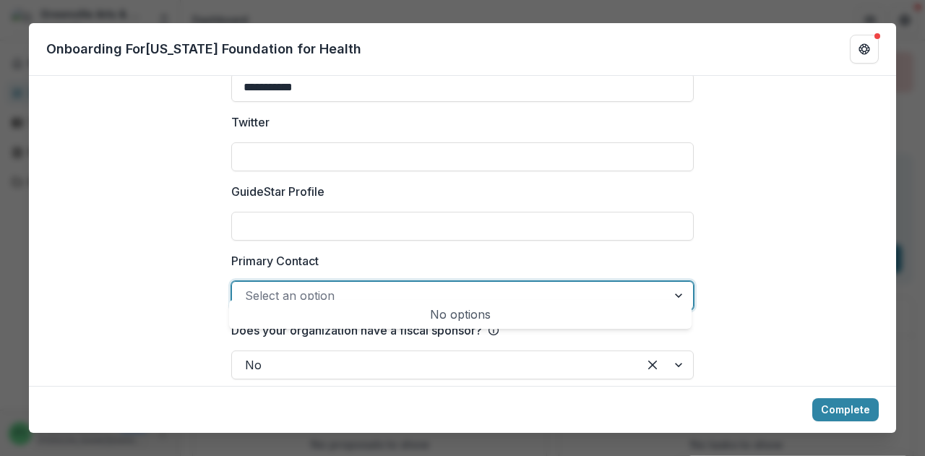
click at [349, 285] on div at bounding box center [449, 295] width 409 height 20
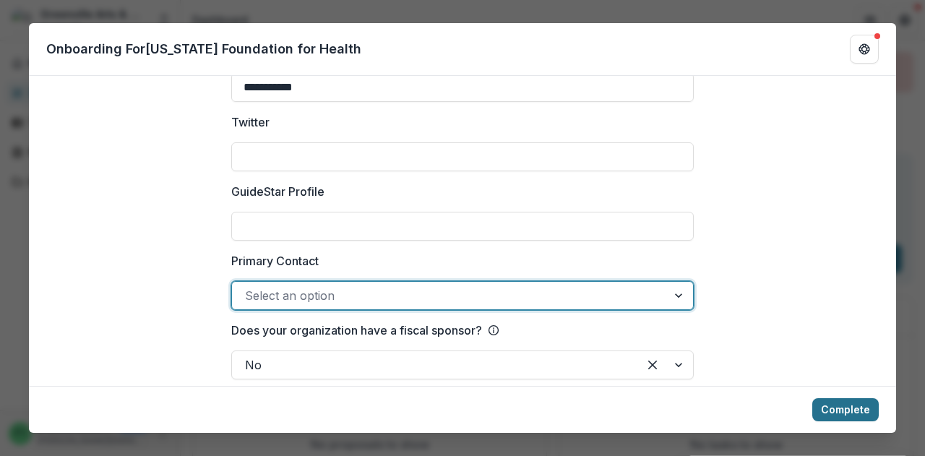
click at [829, 419] on button "Complete" at bounding box center [845, 409] width 66 height 23
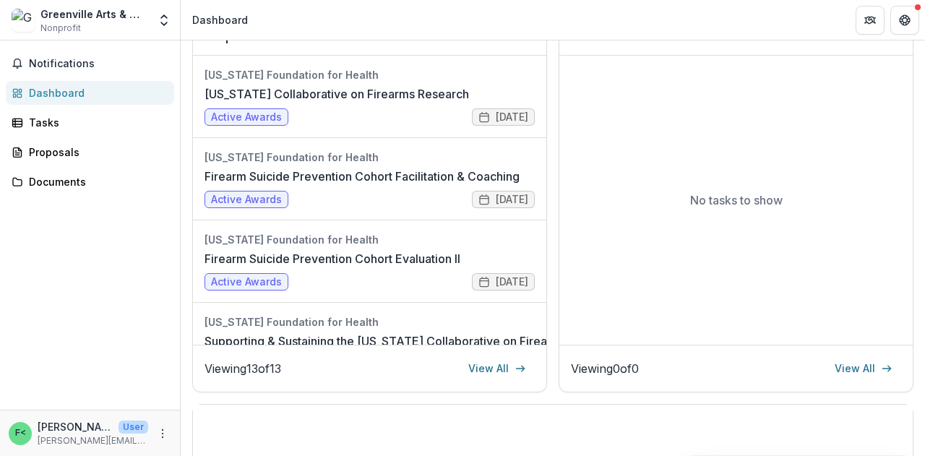
scroll to position [0, 0]
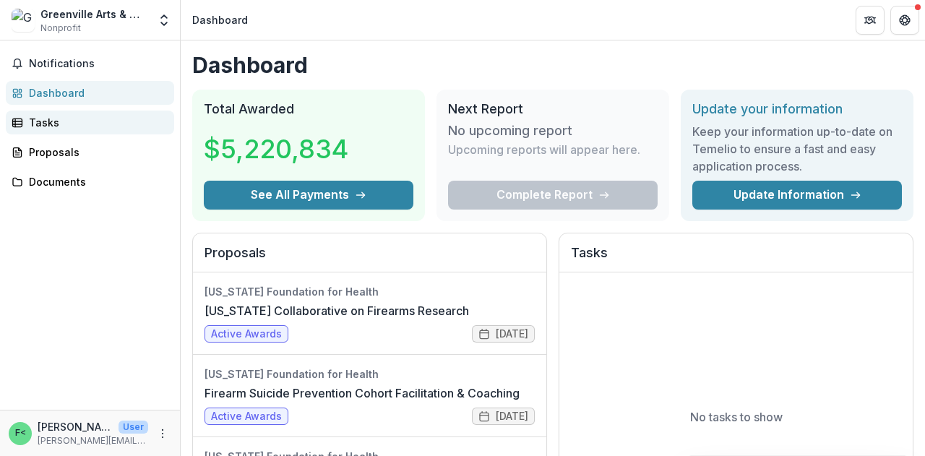
click at [42, 113] on link "Tasks" at bounding box center [90, 123] width 168 height 24
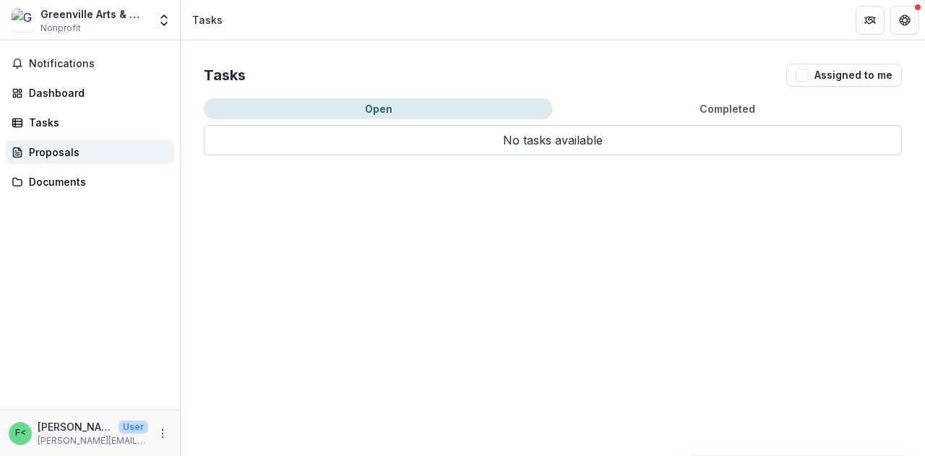
click at [46, 144] on link "Proposals" at bounding box center [90, 152] width 168 height 24
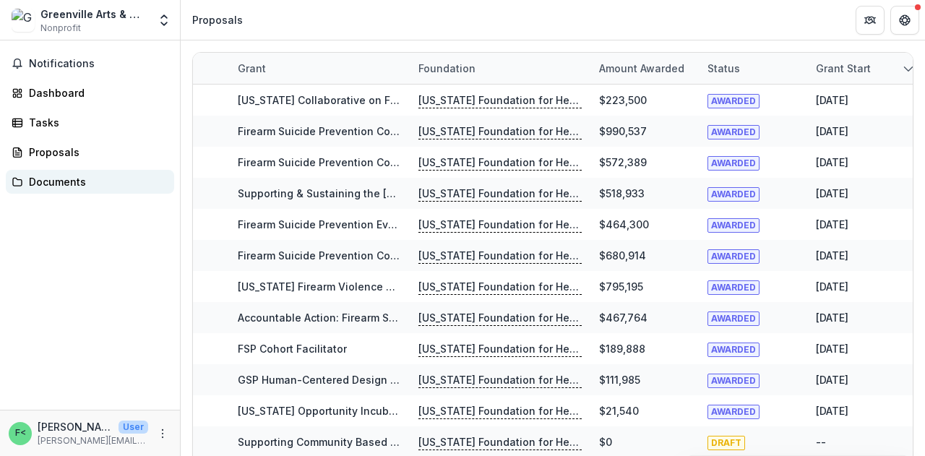
click at [52, 189] on link "Documents" at bounding box center [90, 182] width 168 height 24
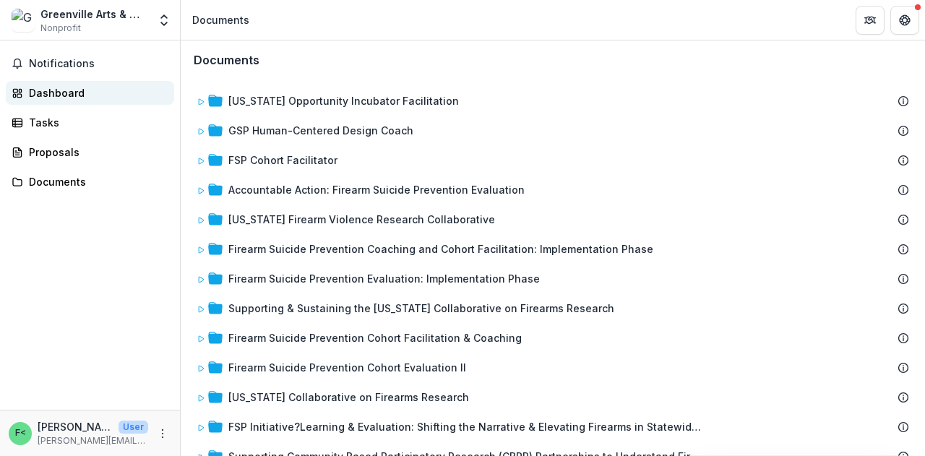
click at [48, 95] on div "Dashboard" at bounding box center [96, 92] width 134 height 15
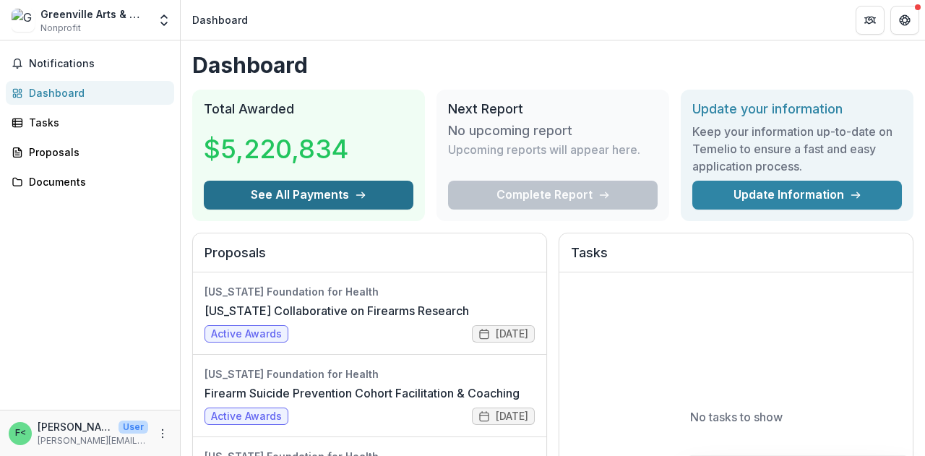
click at [269, 181] on button "See All Payments" at bounding box center [308, 195] width 209 height 29
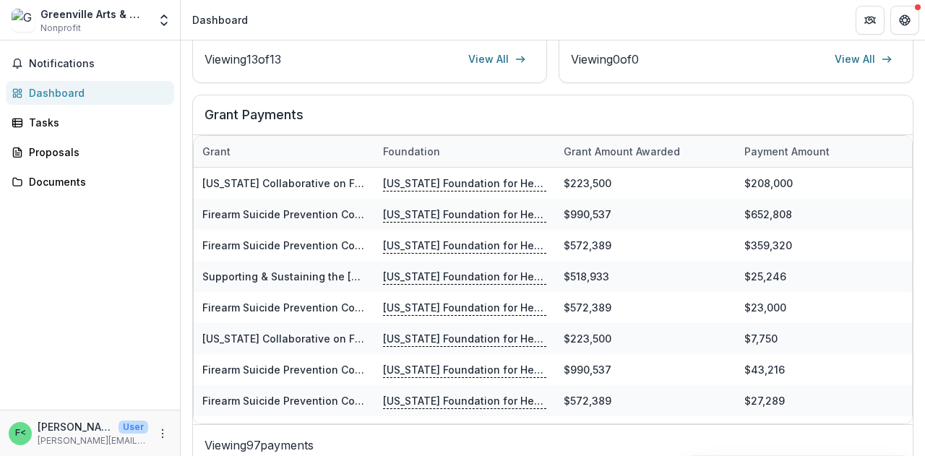
scroll to position [533, 0]
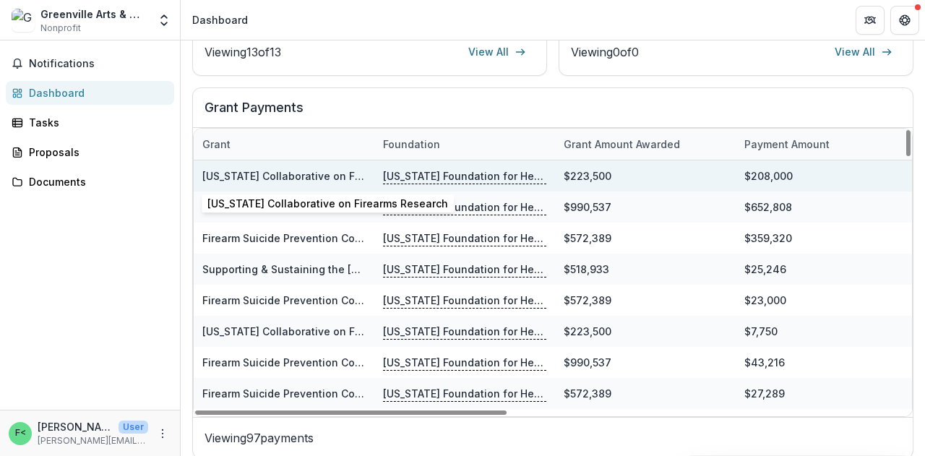
click at [288, 176] on link "[US_STATE] Collaborative on Firearms Research" at bounding box center [322, 176] width 241 height 12
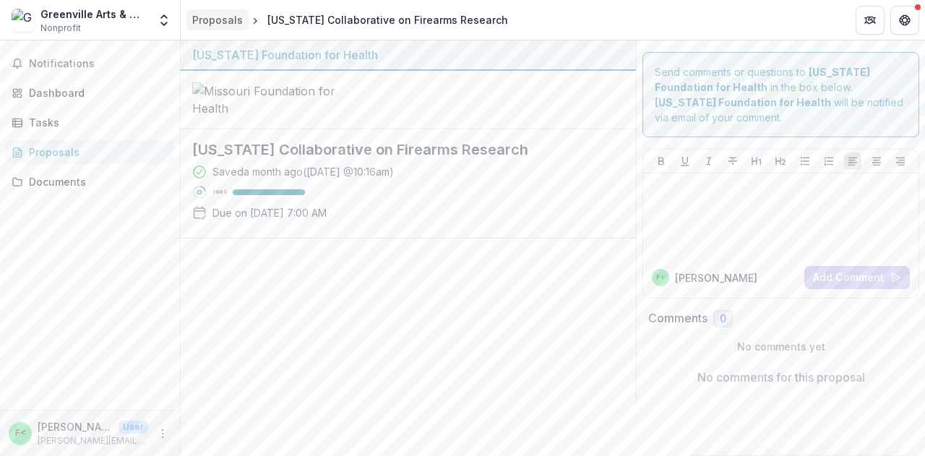
click at [225, 20] on div "Proposals" at bounding box center [217, 19] width 51 height 15
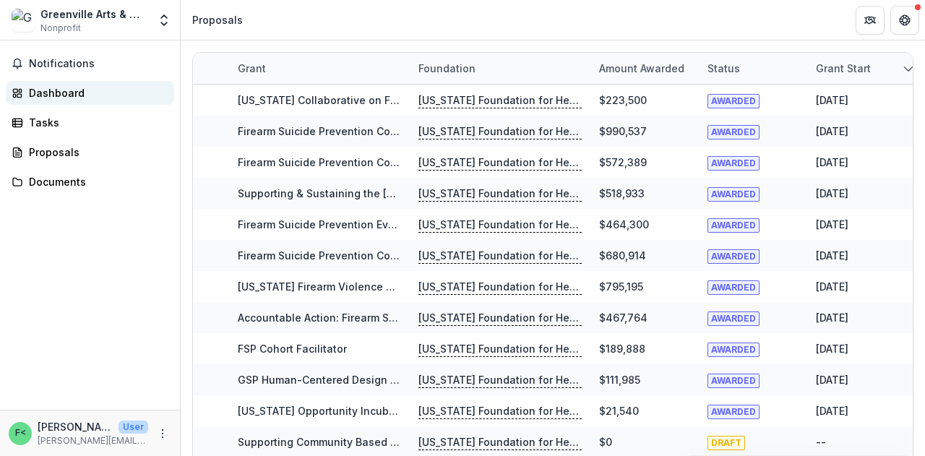
click at [74, 94] on div "Dashboard" at bounding box center [96, 92] width 134 height 15
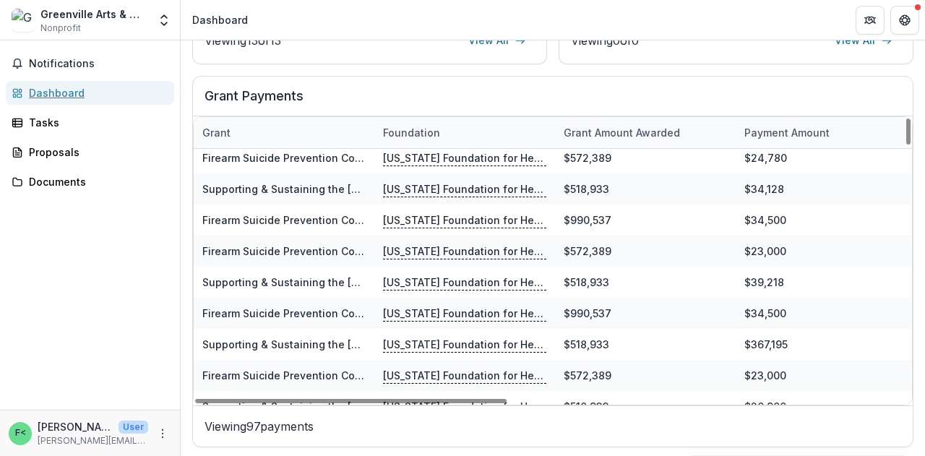
scroll to position [506, 0]
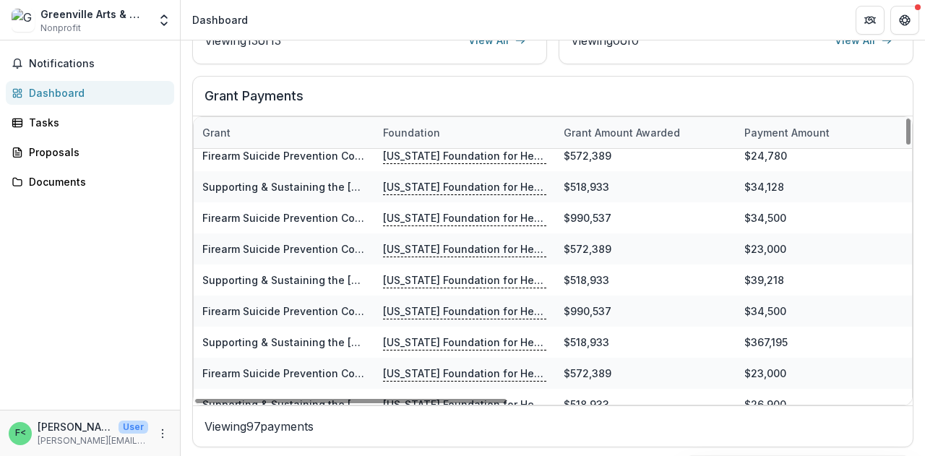
click at [287, 421] on p "Viewing 97 payments" at bounding box center [552, 426] width 696 height 17
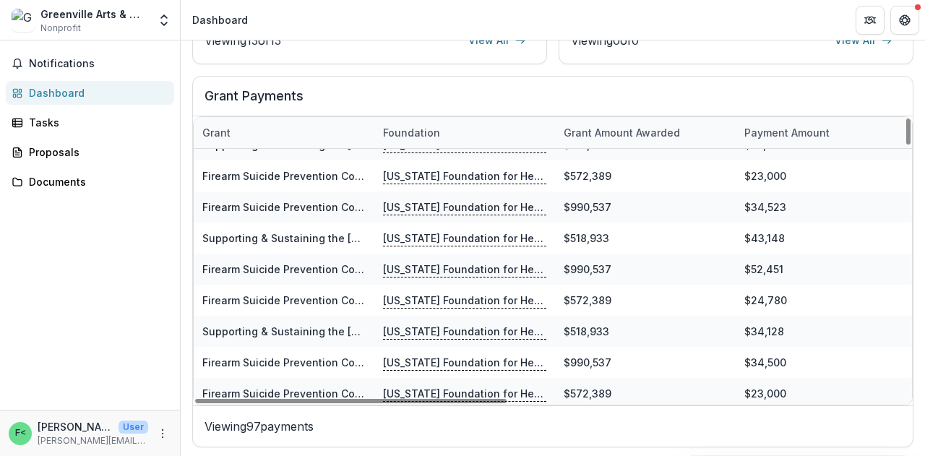
scroll to position [0, 0]
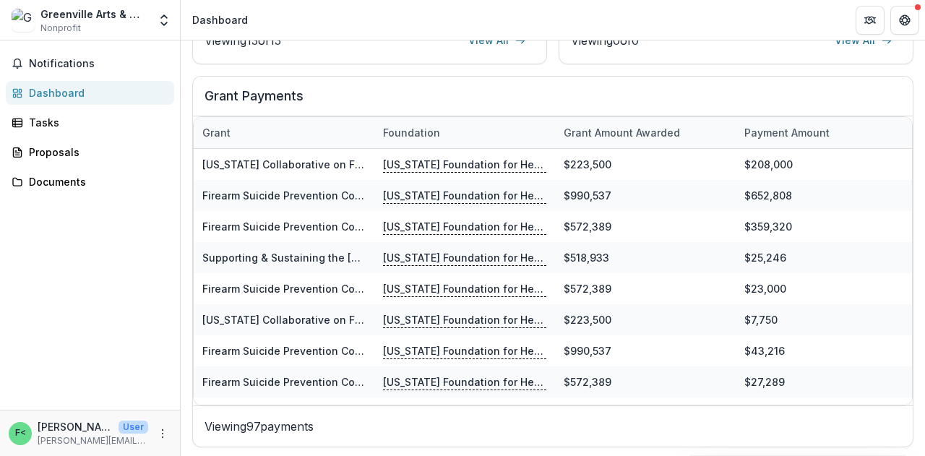
click at [17, 20] on img at bounding box center [23, 20] width 23 height 23
click at [908, 20] on icon "Get Help" at bounding box center [905, 20] width 12 height 12
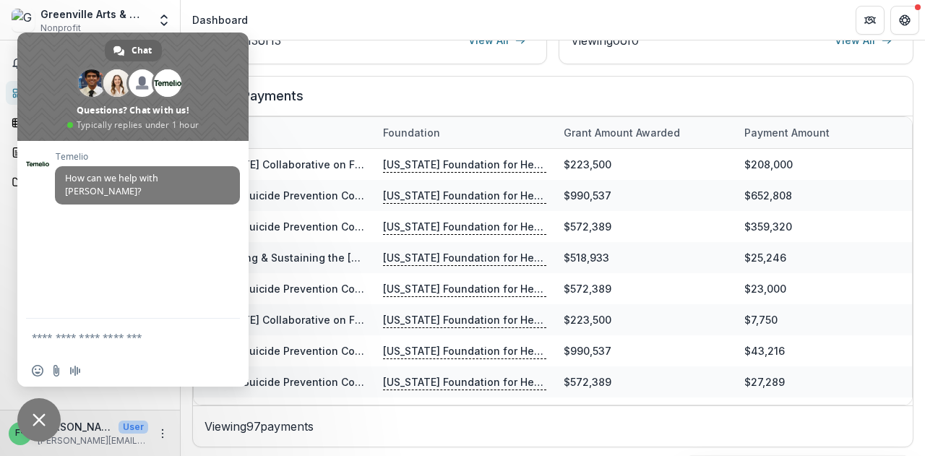
click at [241, 41] on span at bounding box center [132, 87] width 231 height 108
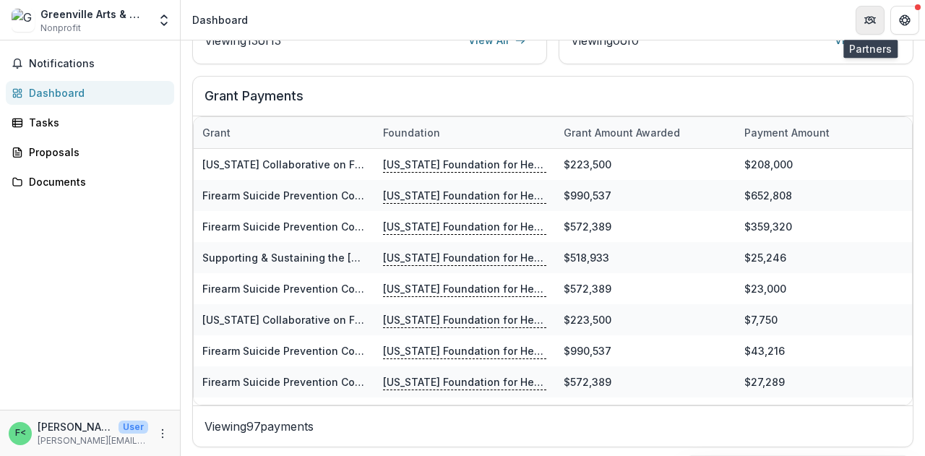
click at [878, 14] on button "Partners" at bounding box center [869, 20] width 29 height 29
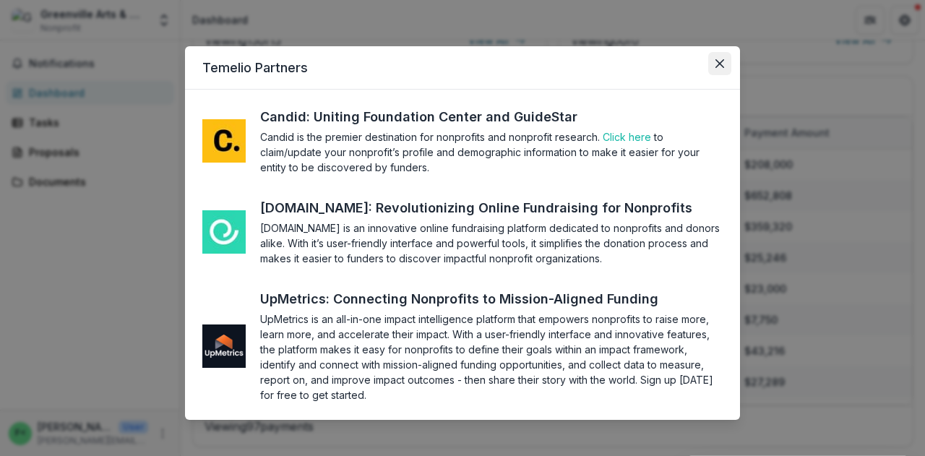
click at [715, 63] on icon "Close" at bounding box center [719, 63] width 9 height 9
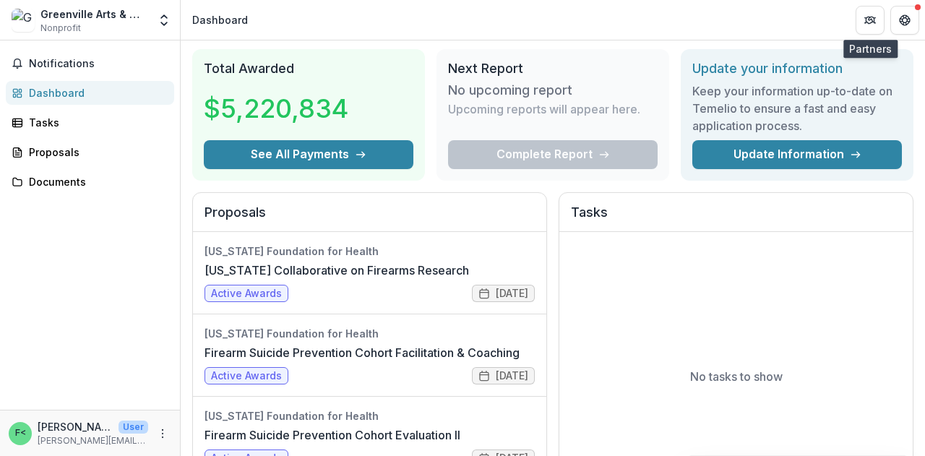
scroll to position [72, 0]
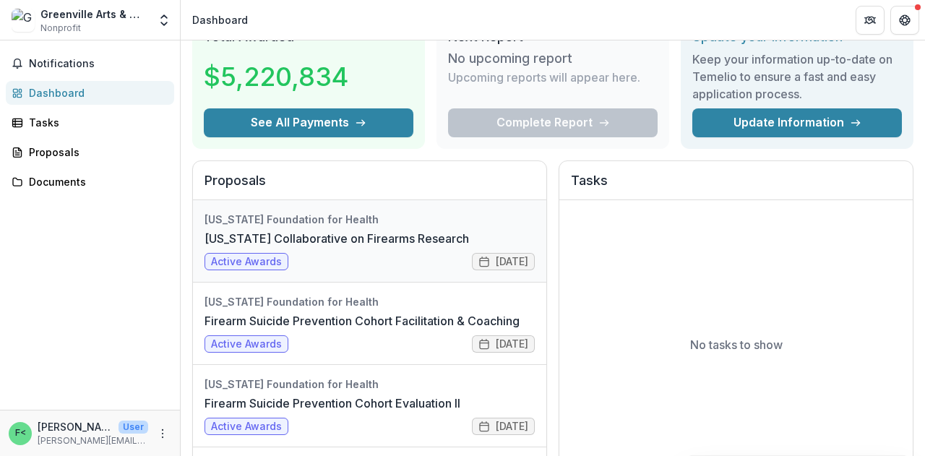
click at [250, 247] on link "[US_STATE] Collaborative on Firearms Research" at bounding box center [336, 238] width 264 height 17
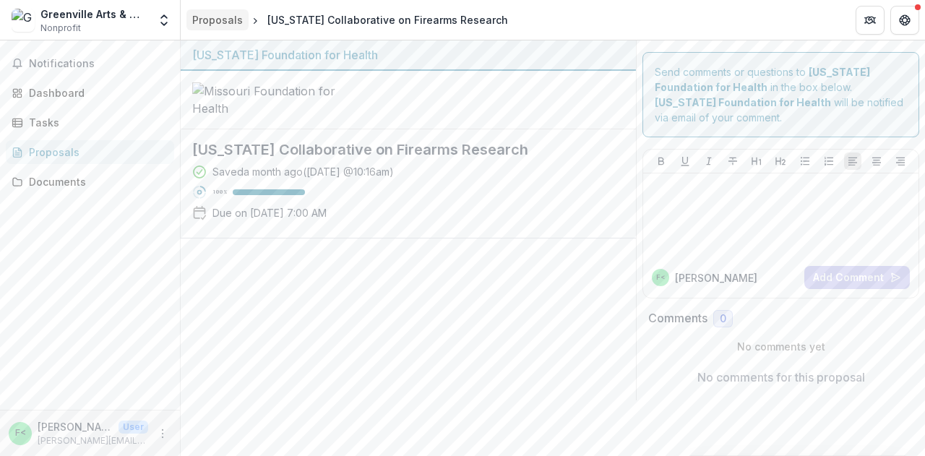
click at [224, 24] on div "Proposals" at bounding box center [217, 19] width 51 height 15
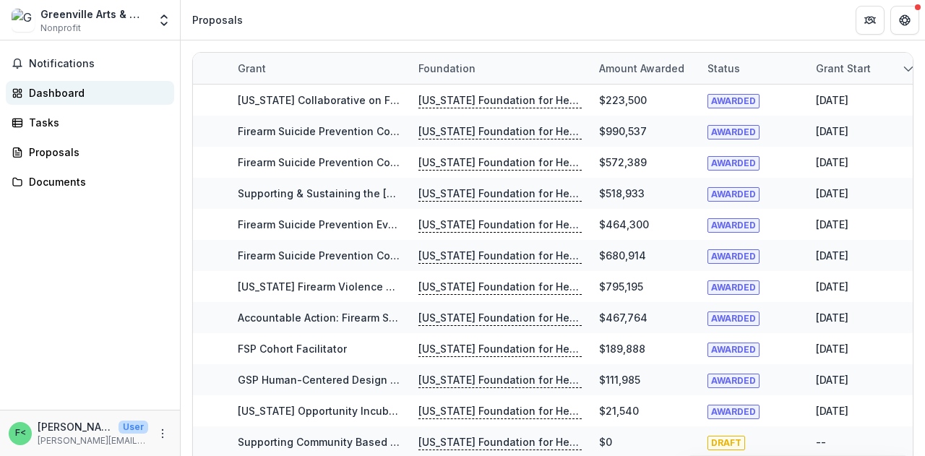
click at [55, 89] on div "Dashboard" at bounding box center [96, 92] width 134 height 15
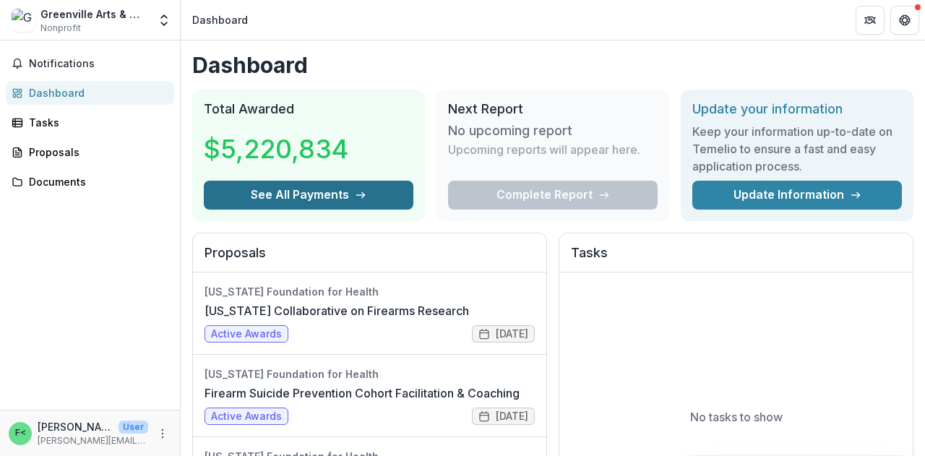
click at [324, 199] on button "See All Payments" at bounding box center [308, 195] width 209 height 29
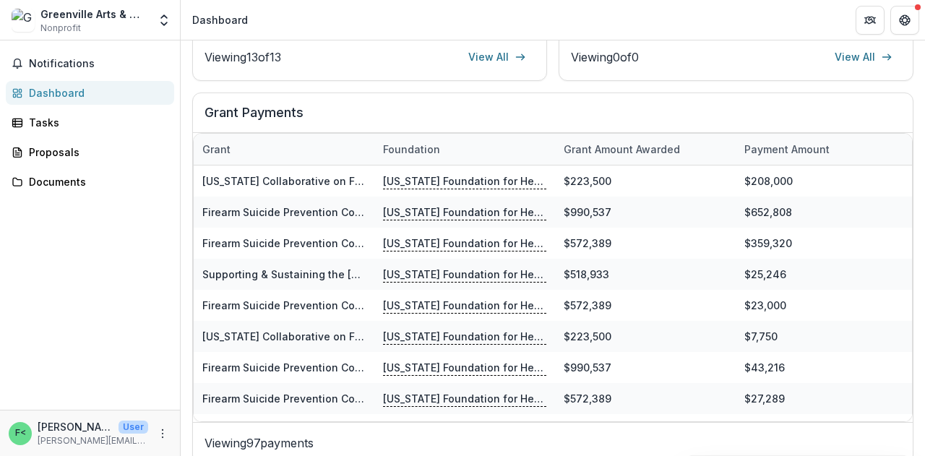
scroll to position [533, 0]
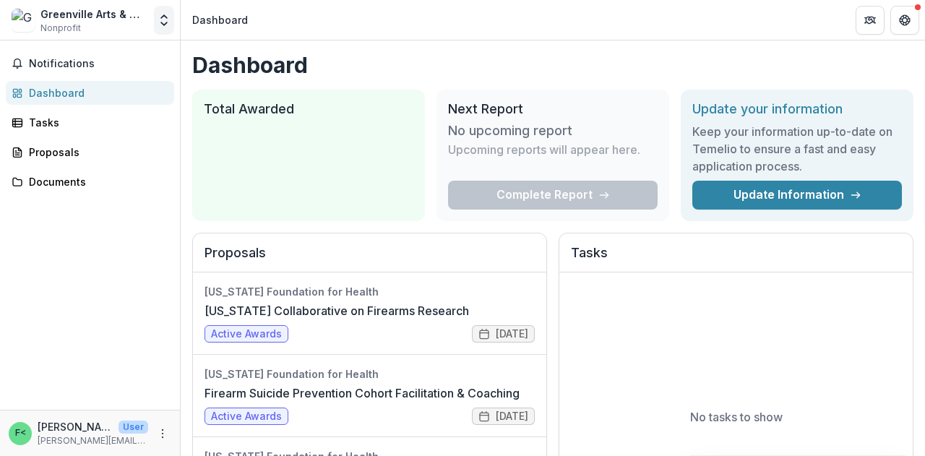
click at [160, 27] on icon "Open entity switcher" at bounding box center [164, 20] width 14 height 14
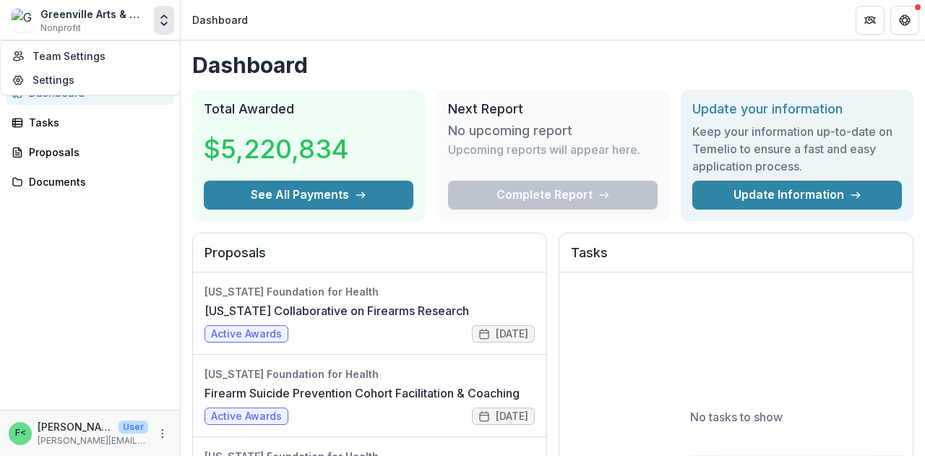
click at [719, 22] on header "Dashboard" at bounding box center [553, 20] width 744 height 40
click at [54, 25] on span "Nonprofit" at bounding box center [60, 28] width 40 height 13
click at [14, 26] on img at bounding box center [23, 20] width 23 height 23
click at [81, 230] on div "Notifications Dashboard Tasks Proposals Documents" at bounding box center [90, 224] width 180 height 369
click at [161, 430] on icon "More" at bounding box center [163, 434] width 12 height 12
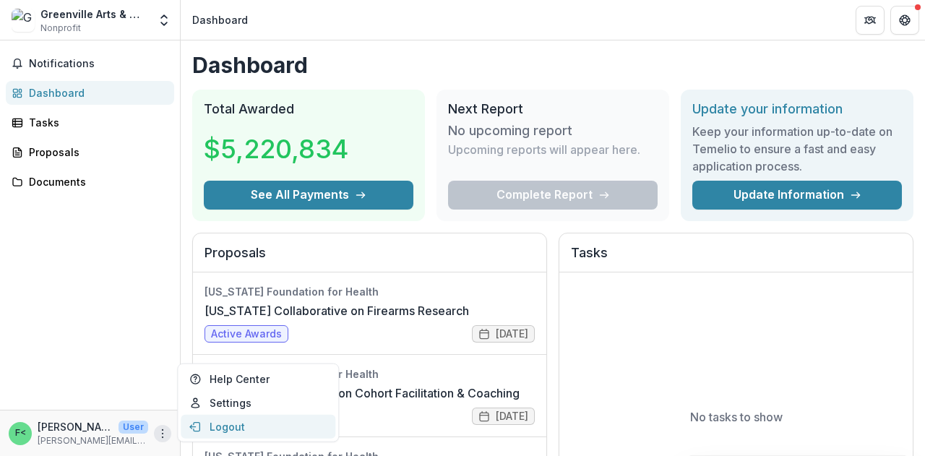
click at [199, 426] on icon "button" at bounding box center [197, 426] width 6 height 9
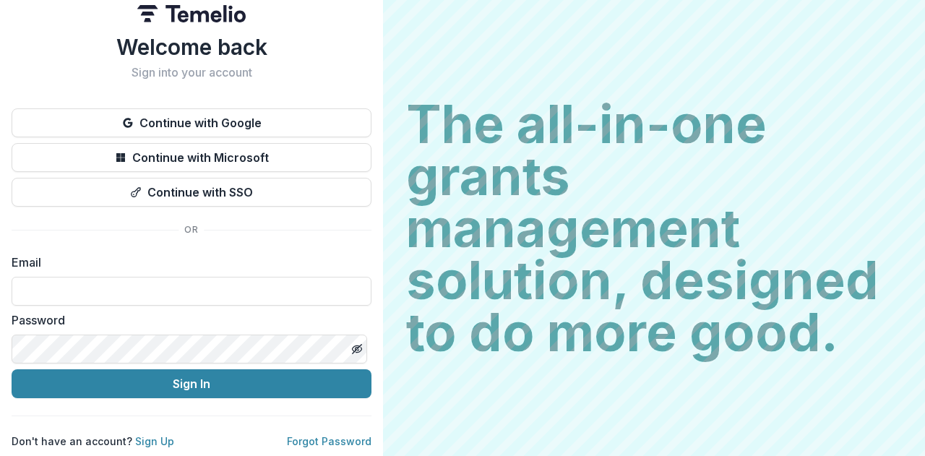
scroll to position [16, 0]
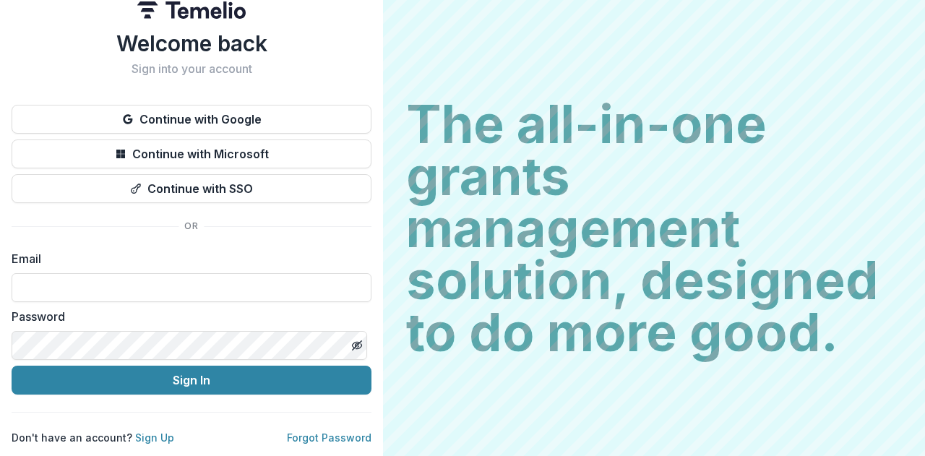
click at [57, 50] on h1 "Welcome back" at bounding box center [192, 43] width 360 height 26
click at [155, 437] on link "Sign Up" at bounding box center [154, 437] width 39 height 12
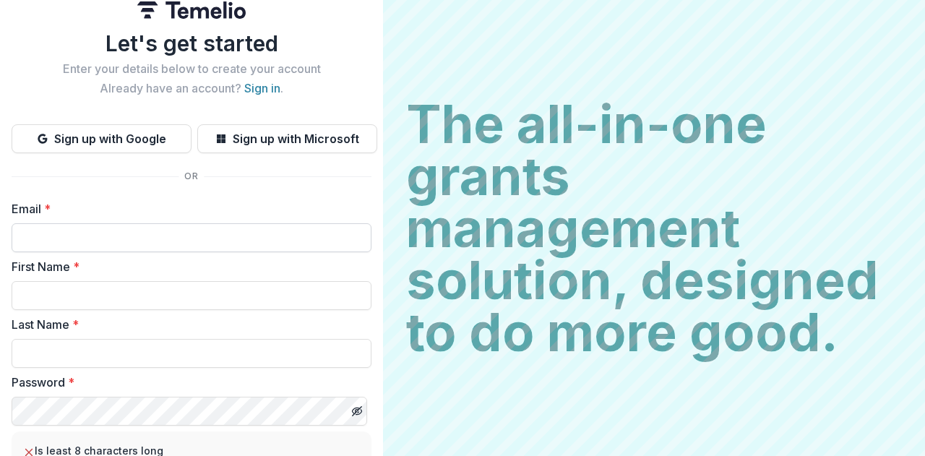
click at [129, 232] on input "Email *" at bounding box center [192, 237] width 360 height 29
type input "**********"
click at [80, 302] on input "First Name *" at bounding box center [192, 295] width 360 height 29
type input "*****"
type input "********"
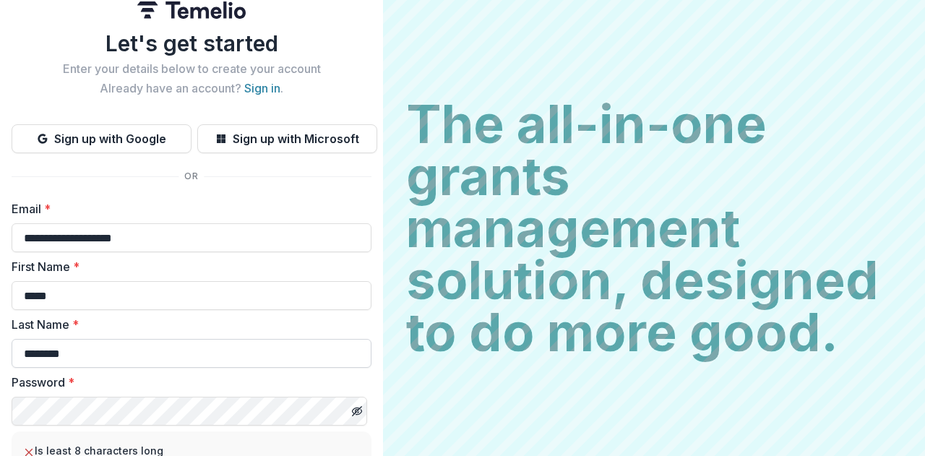
click at [87, 350] on input "********" at bounding box center [192, 353] width 360 height 29
click at [67, 392] on div "Password *" at bounding box center [192, 399] width 360 height 52
click at [354, 420] on button "Toggle password visibility" at bounding box center [356, 410] width 23 height 23
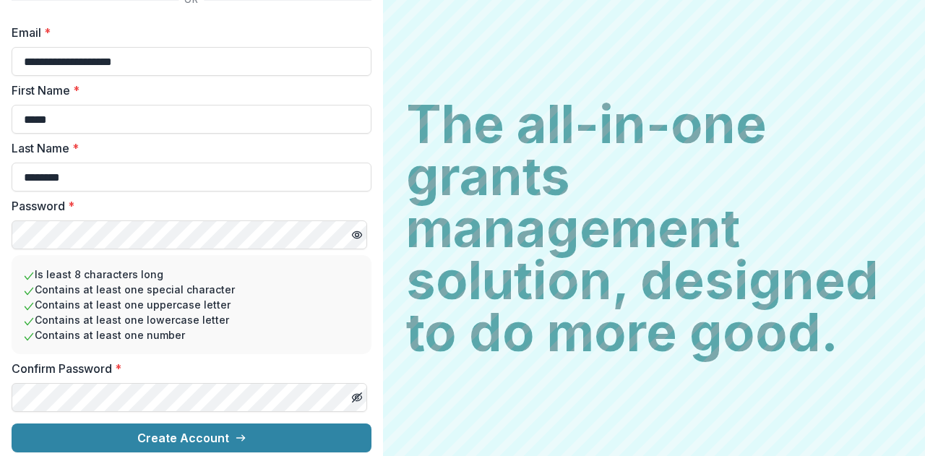
scroll to position [199, 0]
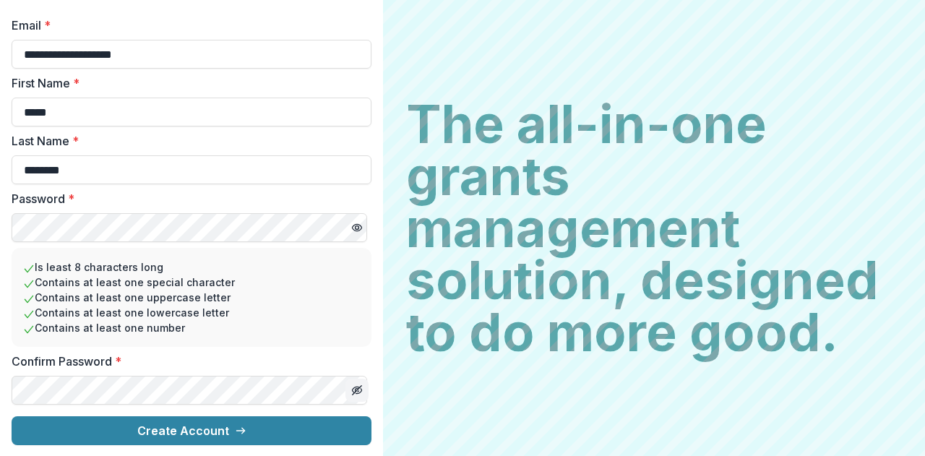
click at [351, 385] on icon "Toggle password visibility" at bounding box center [357, 390] width 12 height 12
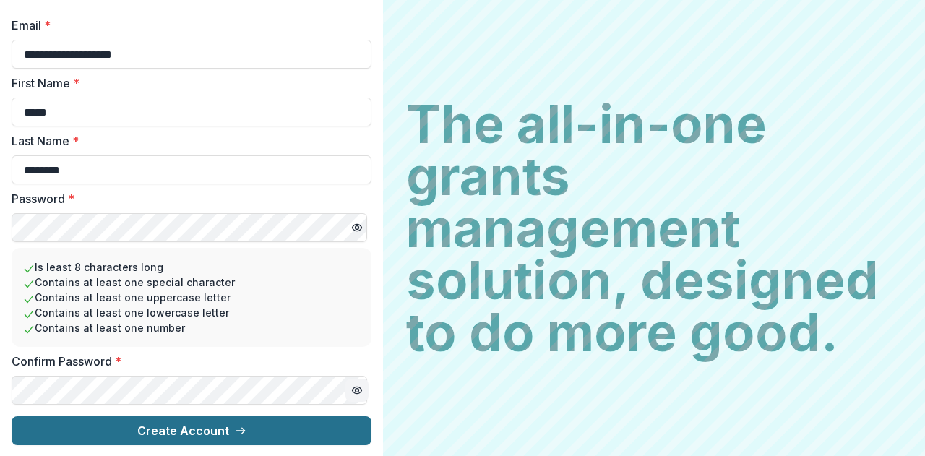
click at [202, 434] on button "Create Account" at bounding box center [192, 430] width 360 height 29
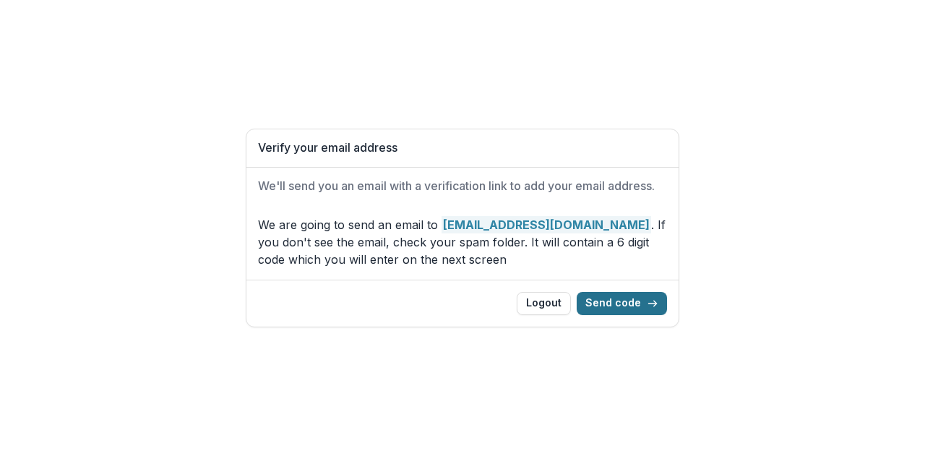
click at [607, 299] on button "Send code" at bounding box center [621, 303] width 90 height 23
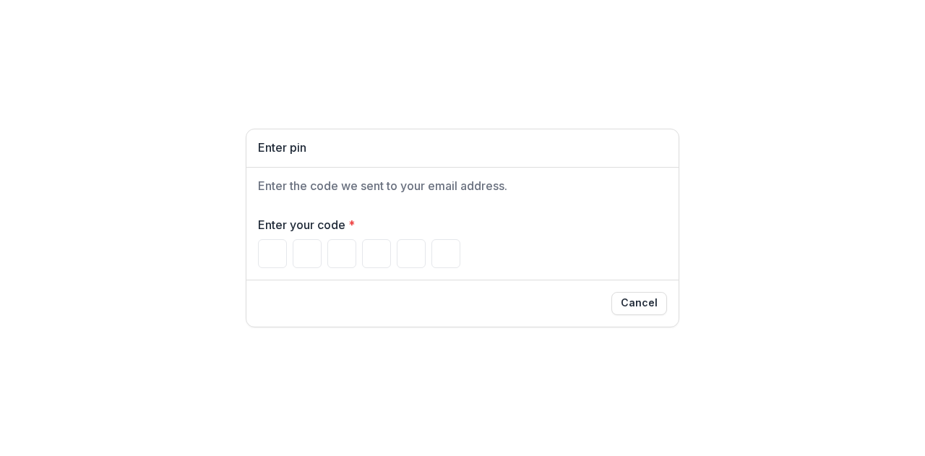
paste input "Please enter your pin code"
type input "*"
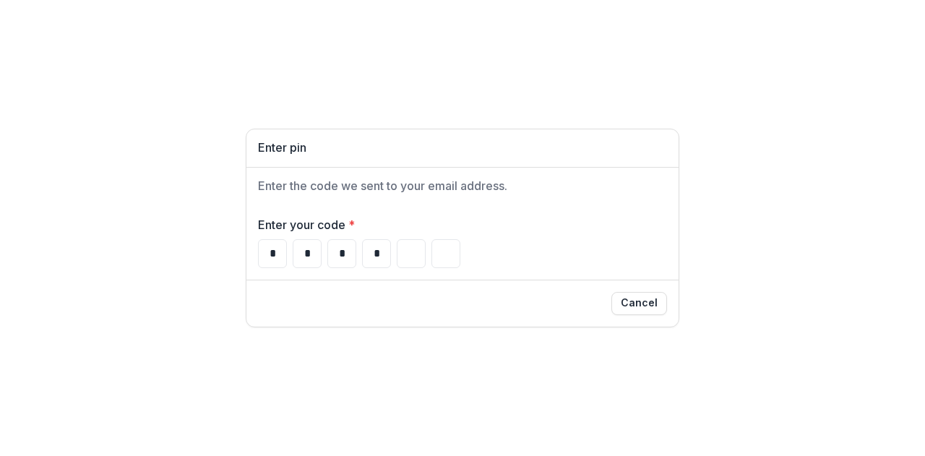
type input "*"
